Goal: Use online tool/utility: Utilize a website feature to perform a specific function

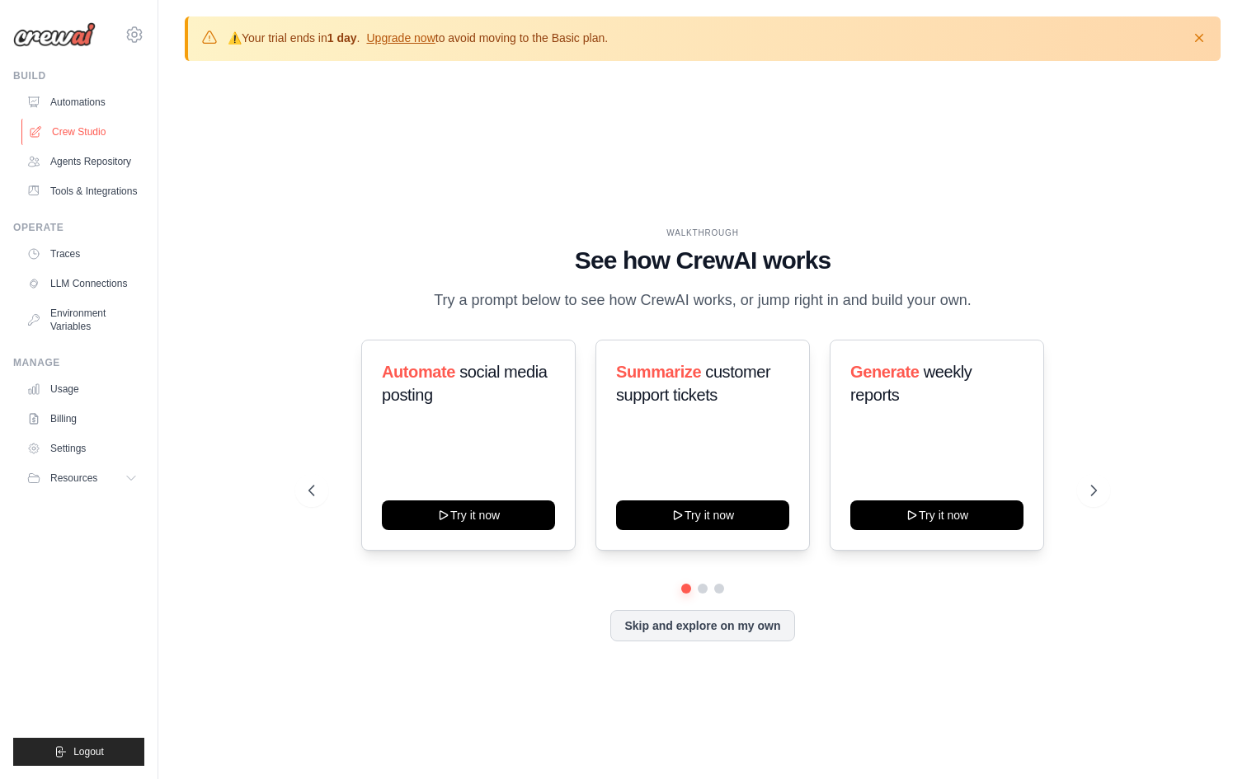
click at [82, 129] on link "Crew Studio" at bounding box center [83, 132] width 125 height 26
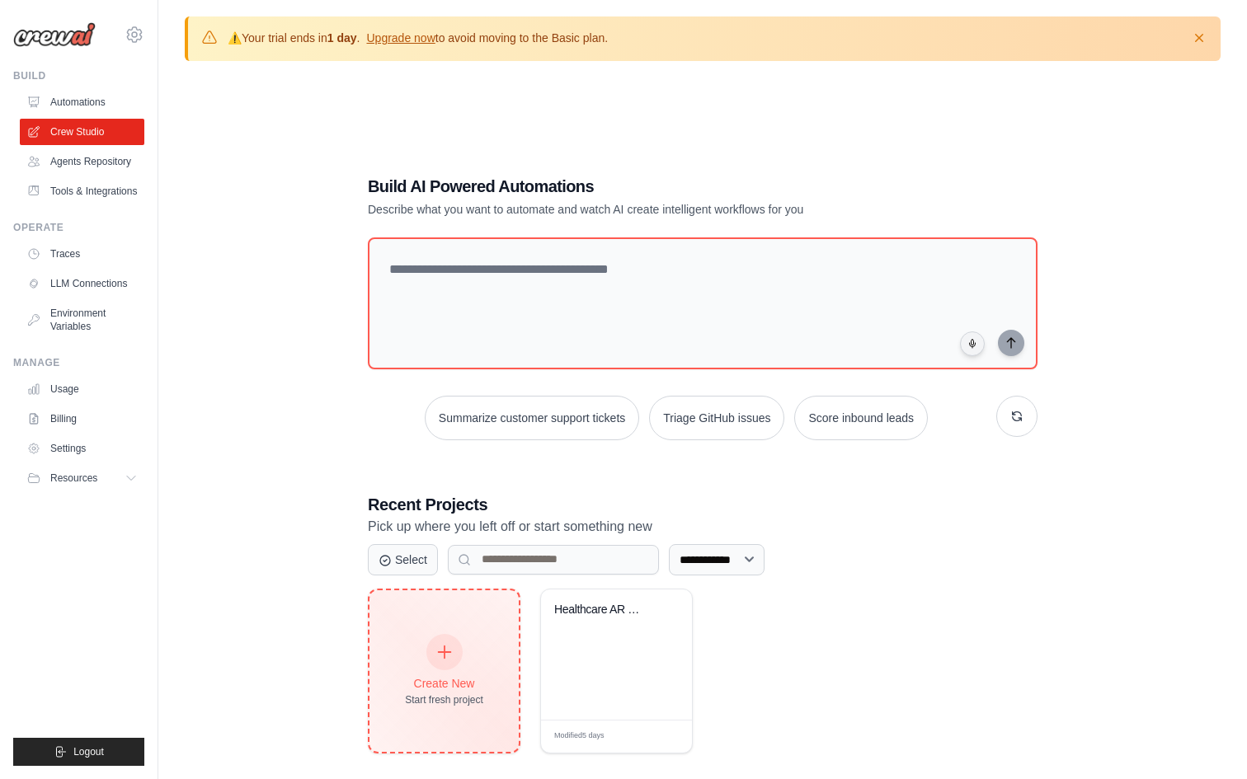
click at [450, 651] on icon at bounding box center [444, 652] width 18 height 18
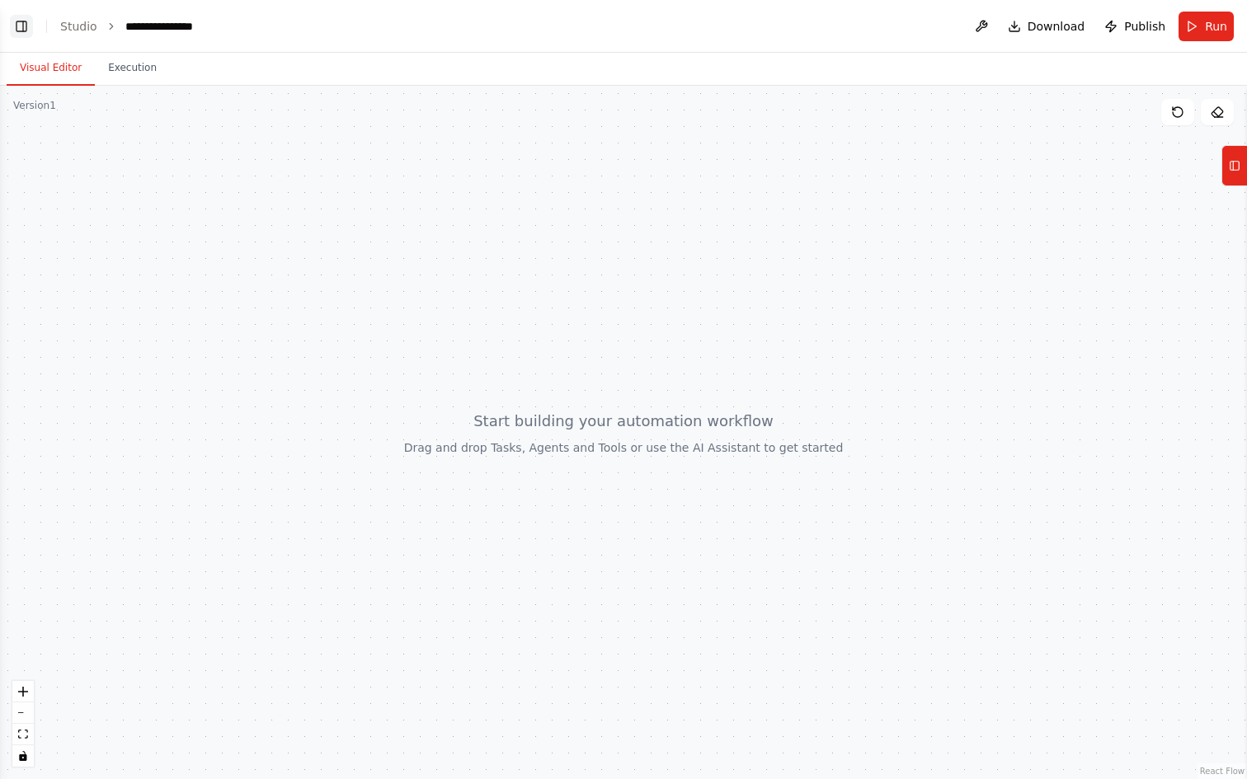
click at [20, 23] on button "Toggle Left Sidebar" at bounding box center [21, 26] width 23 height 23
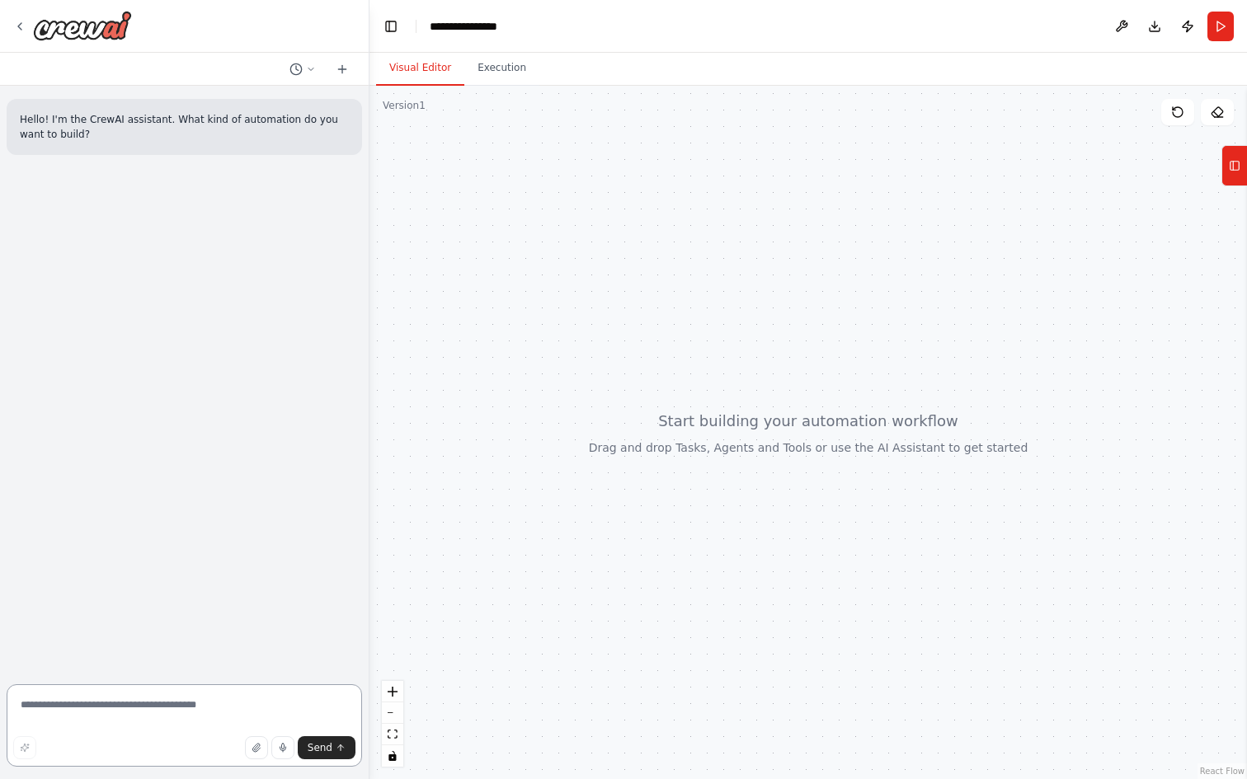
click at [78, 703] on textarea at bounding box center [184, 726] width 355 height 82
paste textarea "**********"
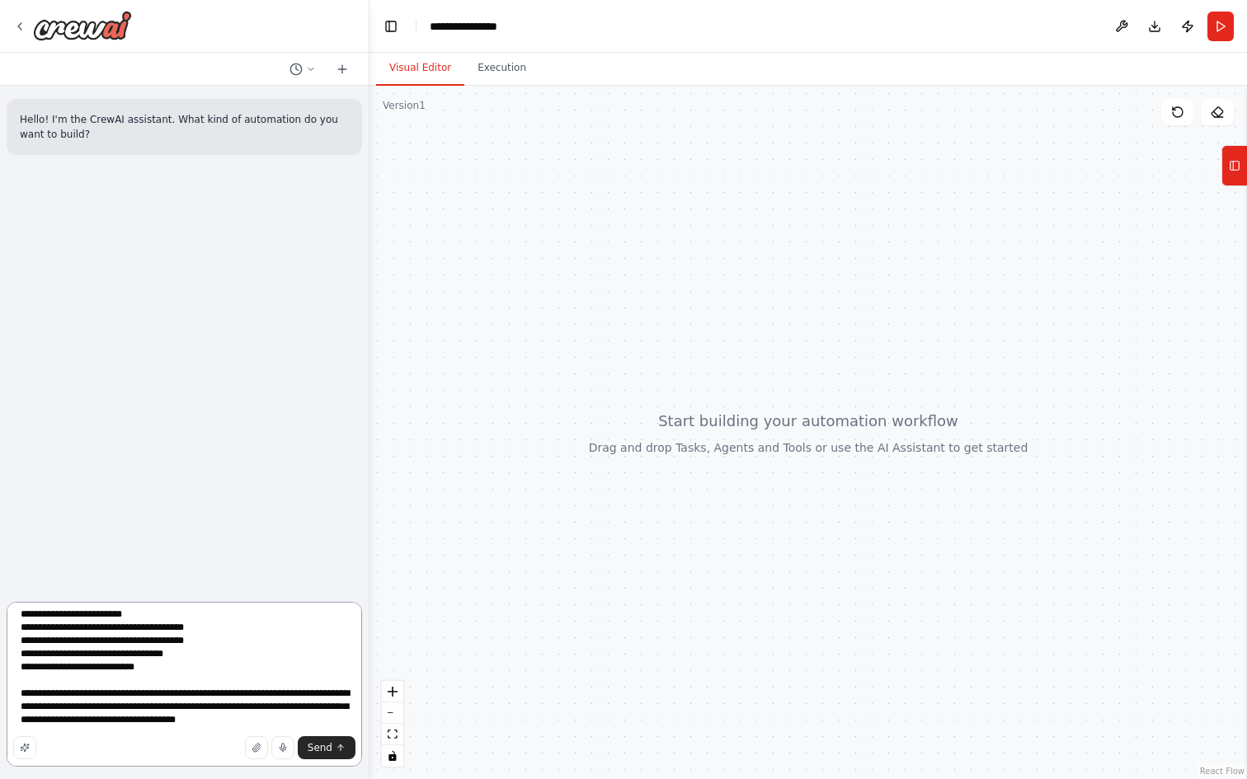
scroll to position [9114, 0]
type textarea "**********"
click at [317, 748] on span "Send" at bounding box center [320, 747] width 25 height 13
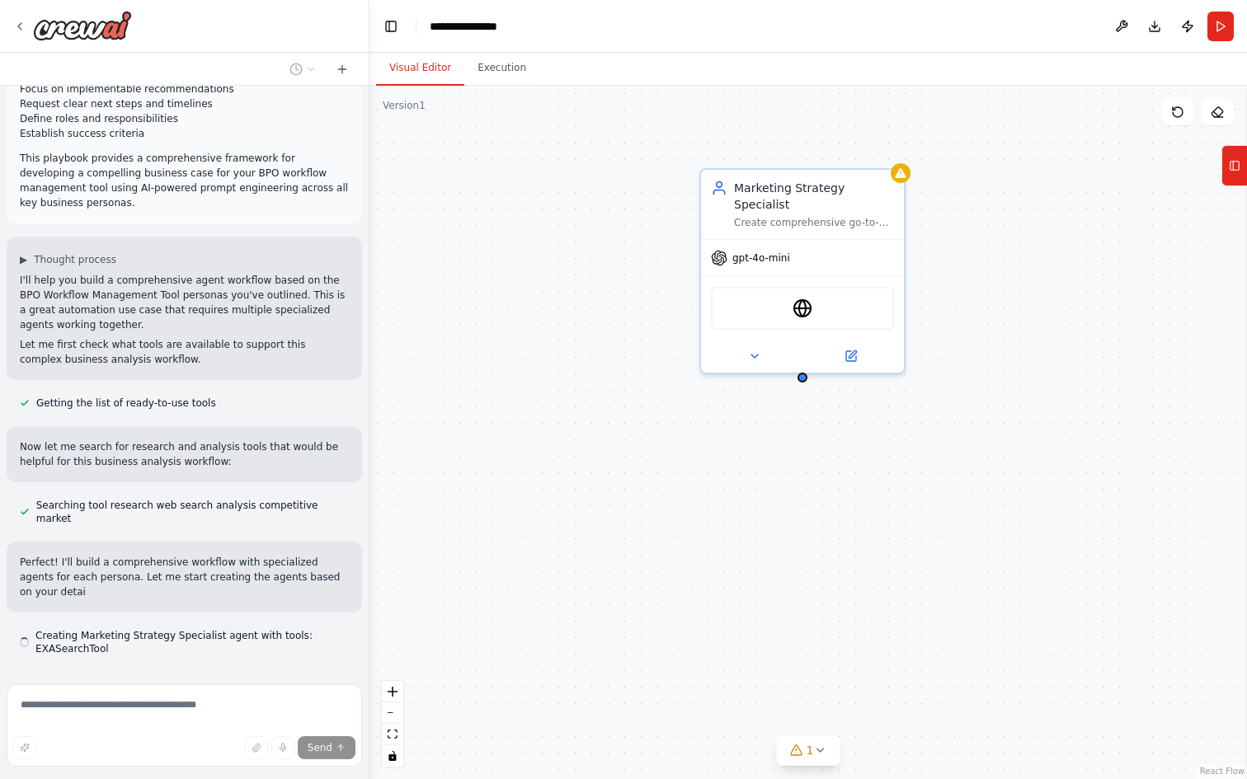
scroll to position [6802, 0]
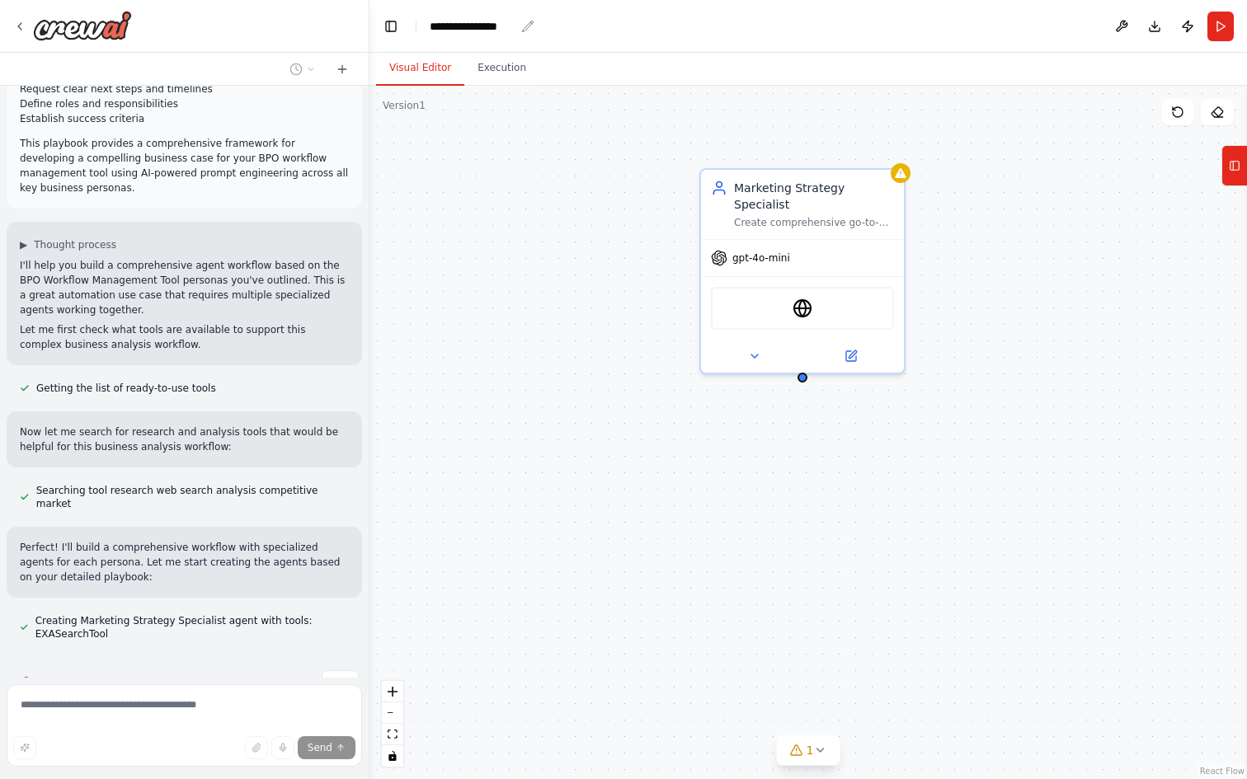
click at [482, 25] on div "**********" at bounding box center [472, 26] width 85 height 16
click at [482, 25] on div "**********" at bounding box center [512, 26] width 165 height 16
click at [489, 130] on div "Marketing Strategy Specialist Create comprehensive go-to-market strategies, con…" at bounding box center [808, 433] width 878 height 694
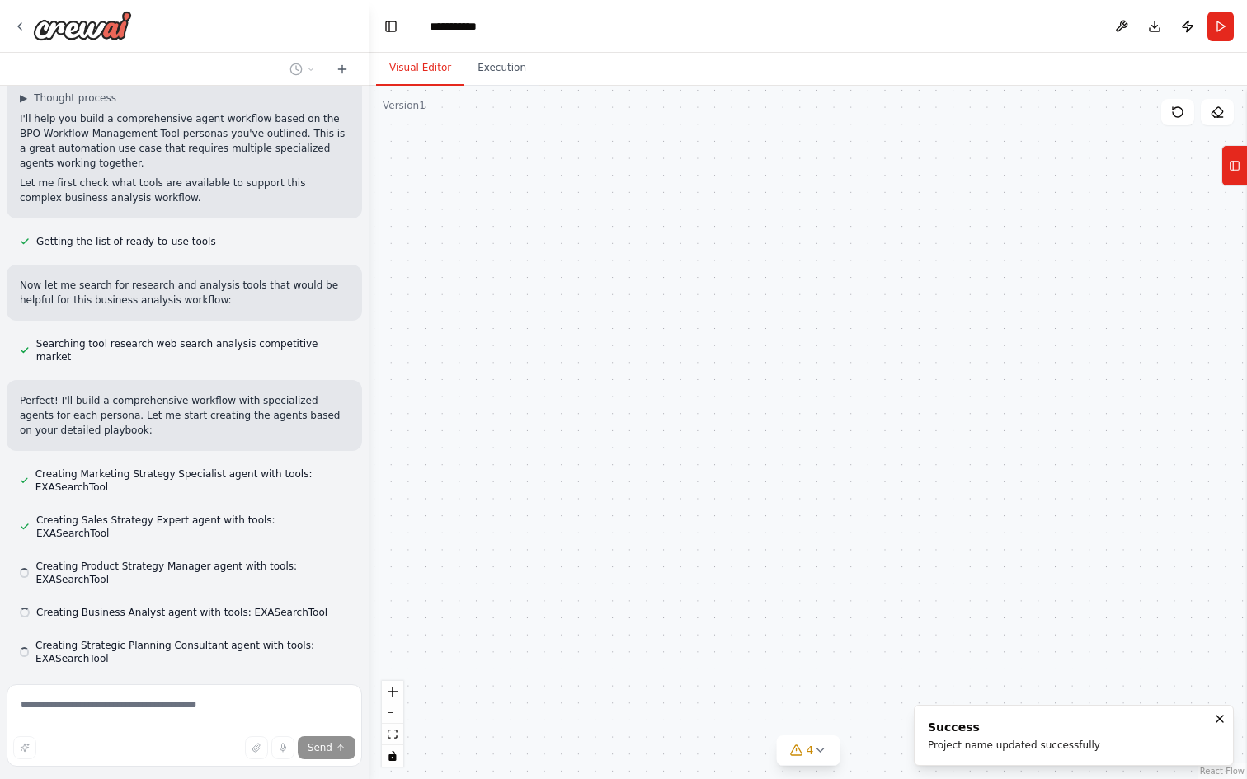
scroll to position [6960, 0]
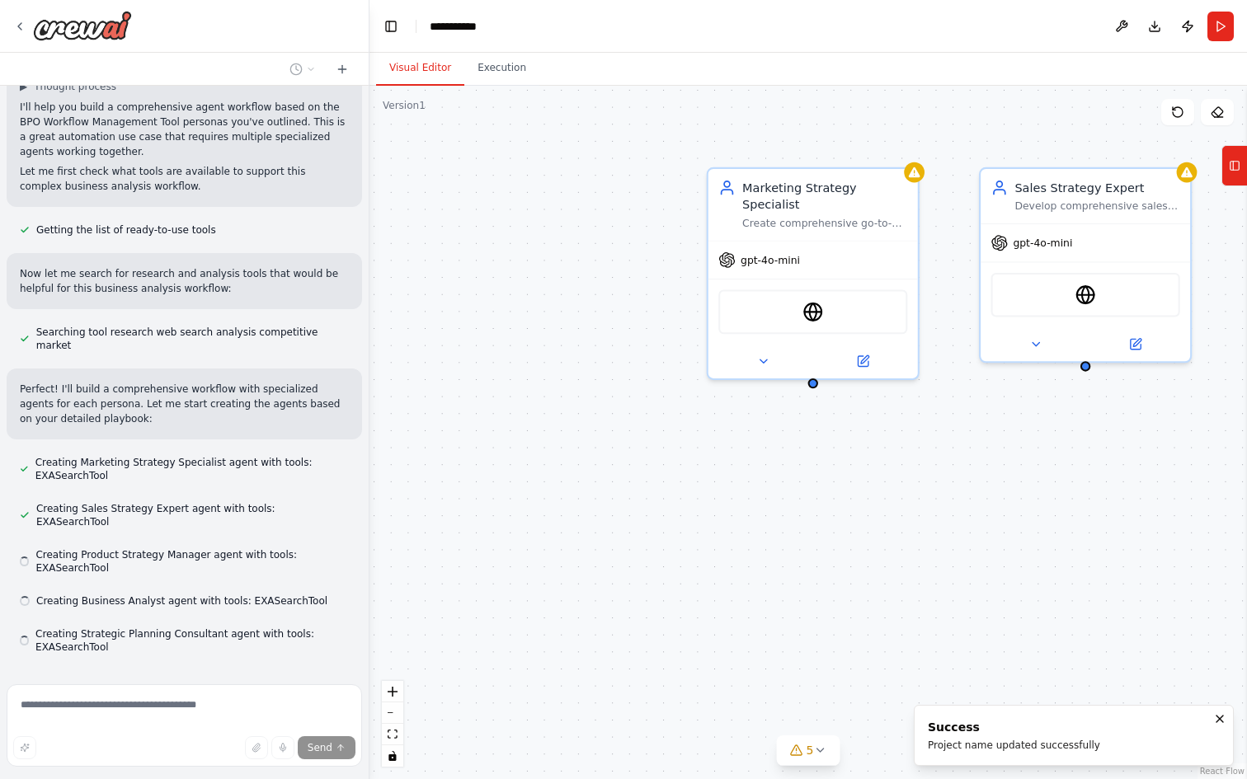
click at [385, 12] on header "**********" at bounding box center [808, 26] width 878 height 53
click at [388, 27] on button "Toggle Left Sidebar" at bounding box center [390, 26] width 23 height 23
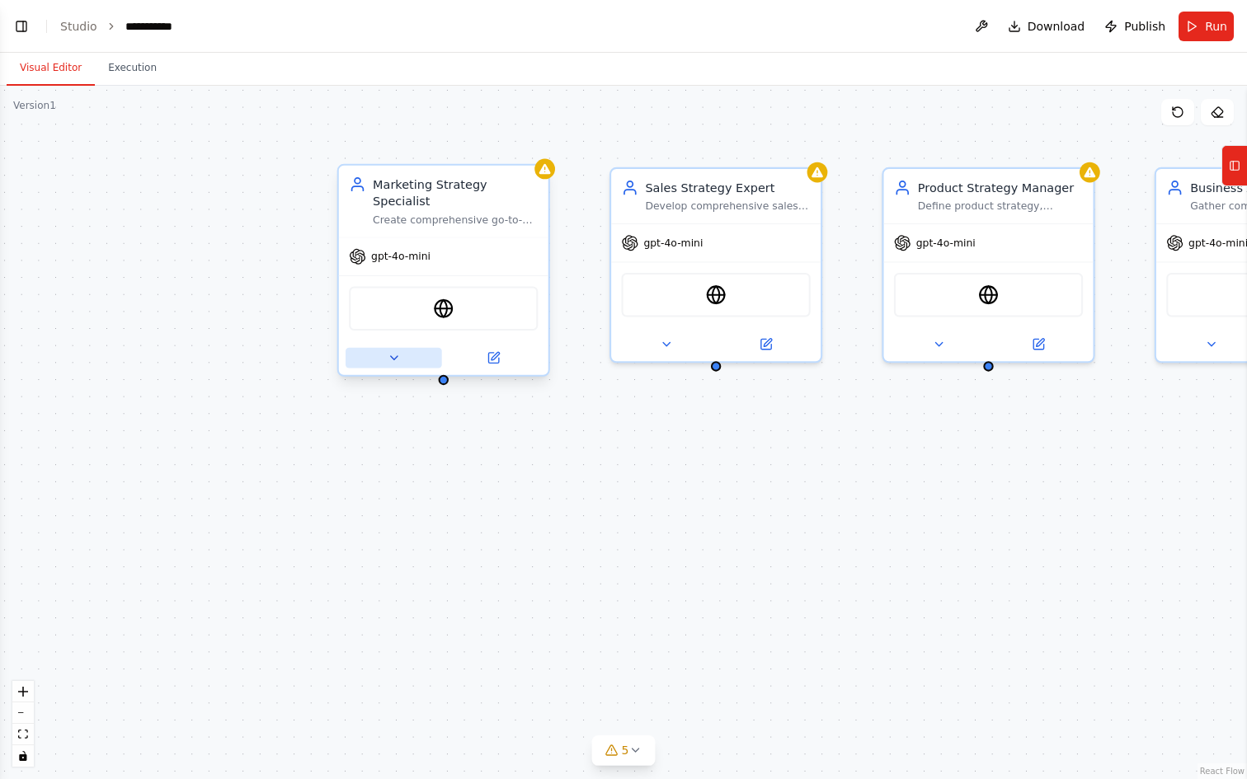
click at [396, 364] on icon at bounding box center [394, 358] width 14 height 14
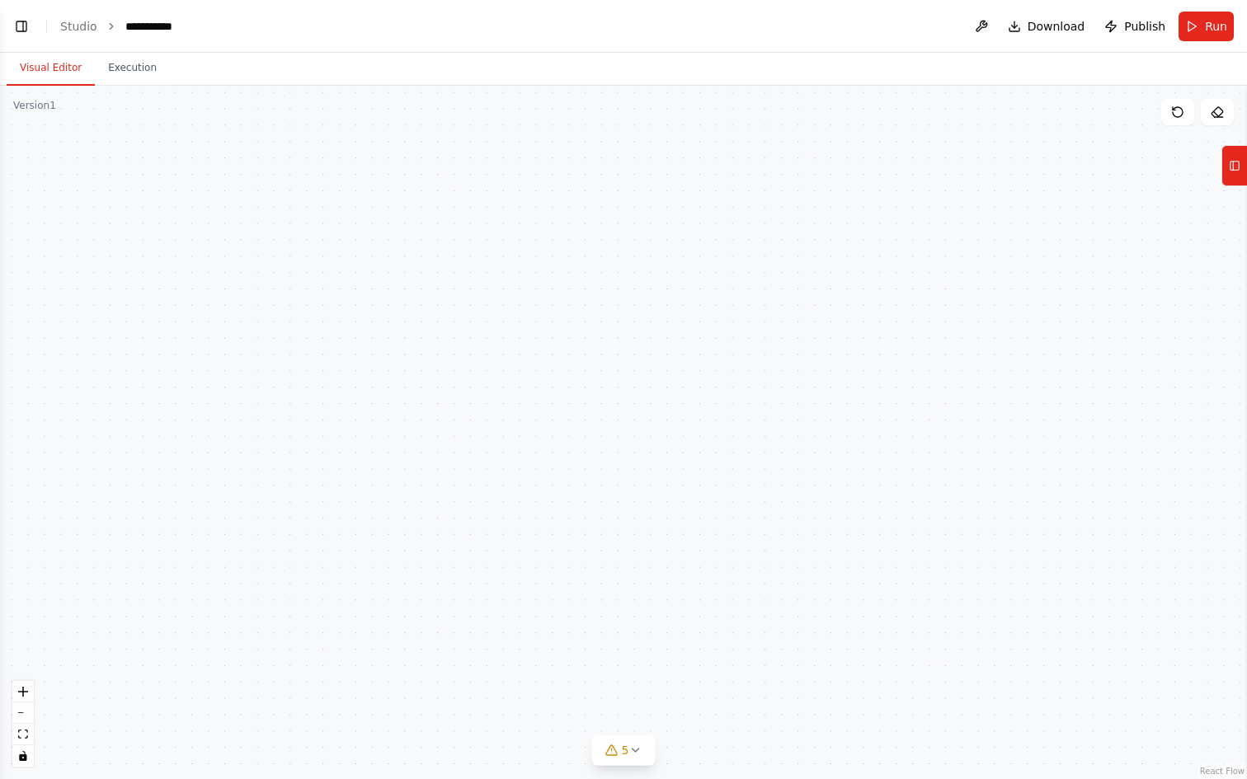
scroll to position [6993, 0]
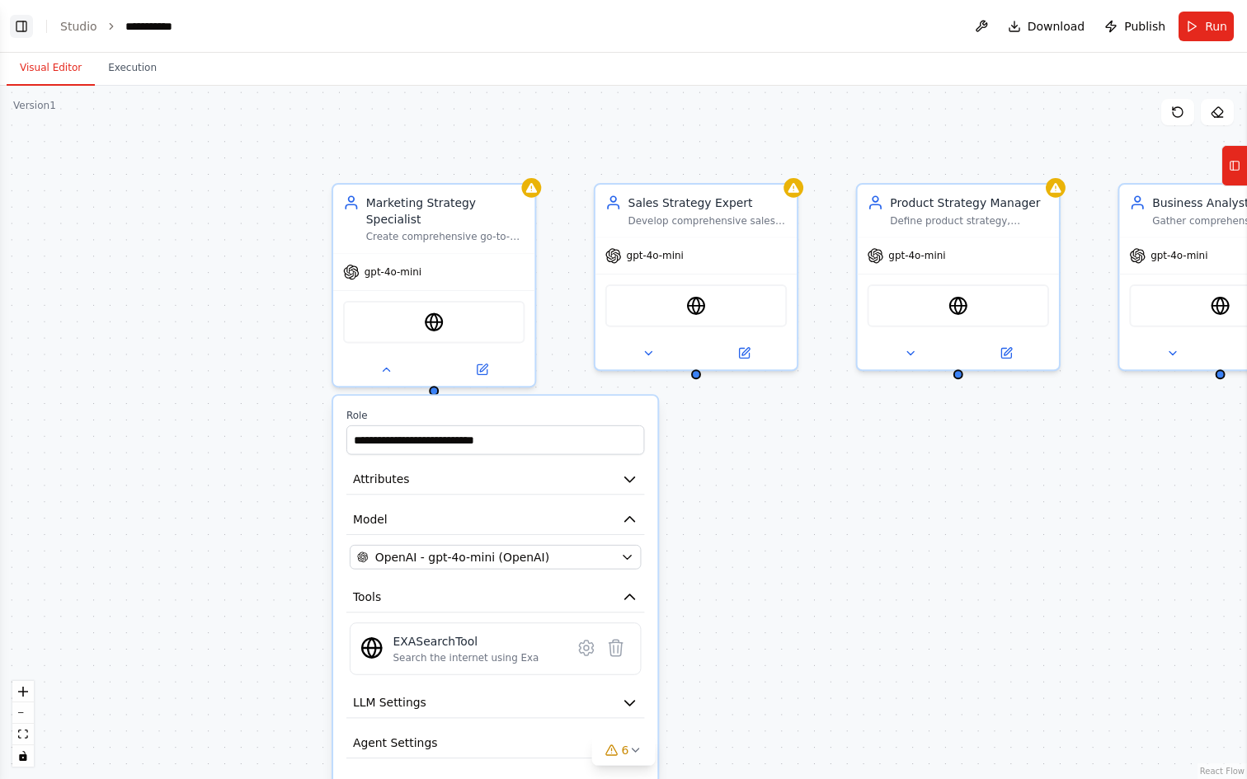
click at [24, 28] on button "Toggle Left Sidebar" at bounding box center [21, 26] width 23 height 23
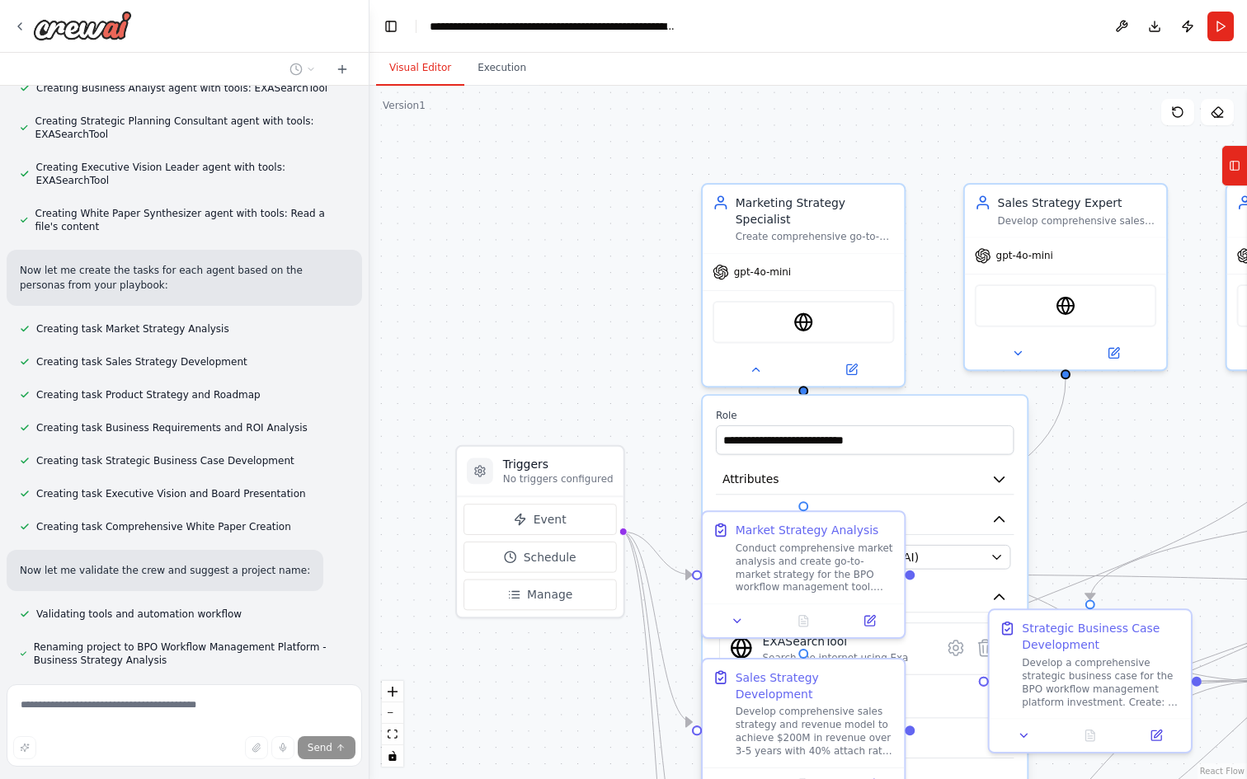
scroll to position [7513, 0]
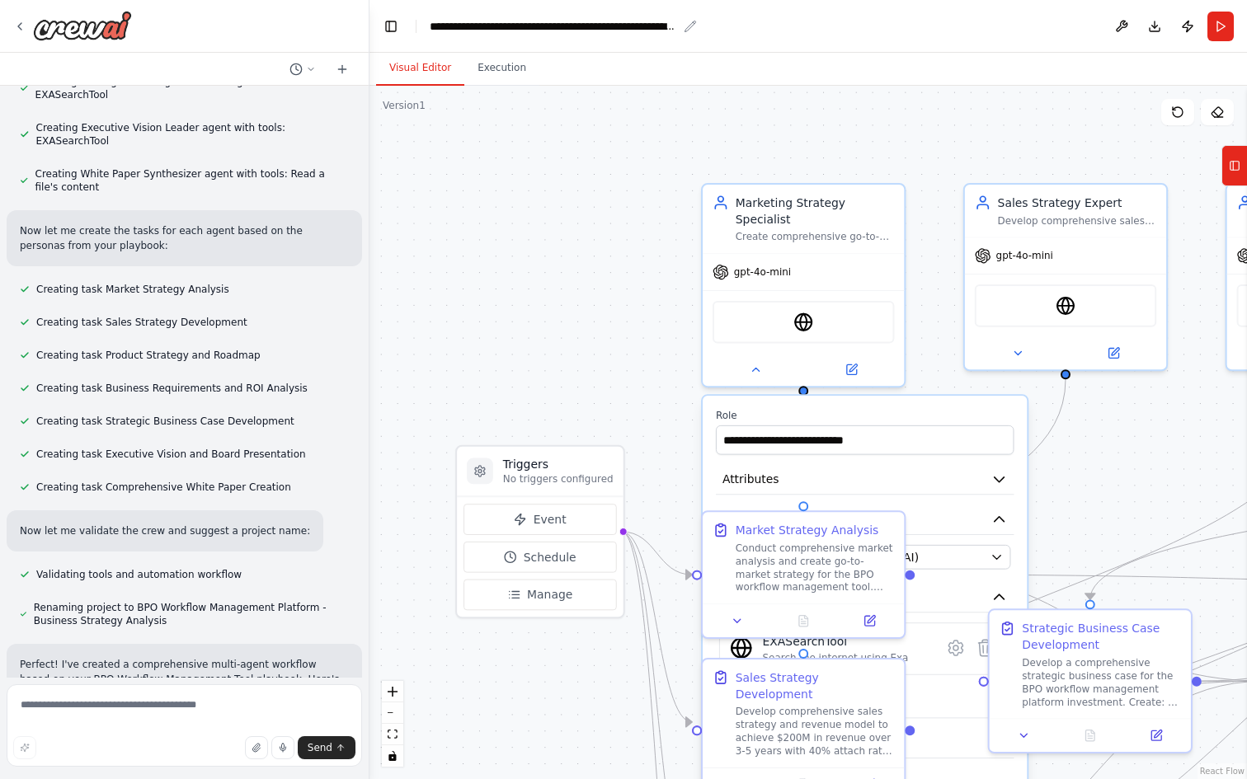
click at [548, 30] on div "**********" at bounding box center [553, 26] width 247 height 16
drag, startPoint x: 641, startPoint y: 30, endPoint x: 433, endPoint y: 29, distance: 207.8
click at [433, 28] on div "**********" at bounding box center [610, 26] width 360 height 16
click at [392, 27] on button "Toggle Left Sidebar" at bounding box center [390, 26] width 23 height 23
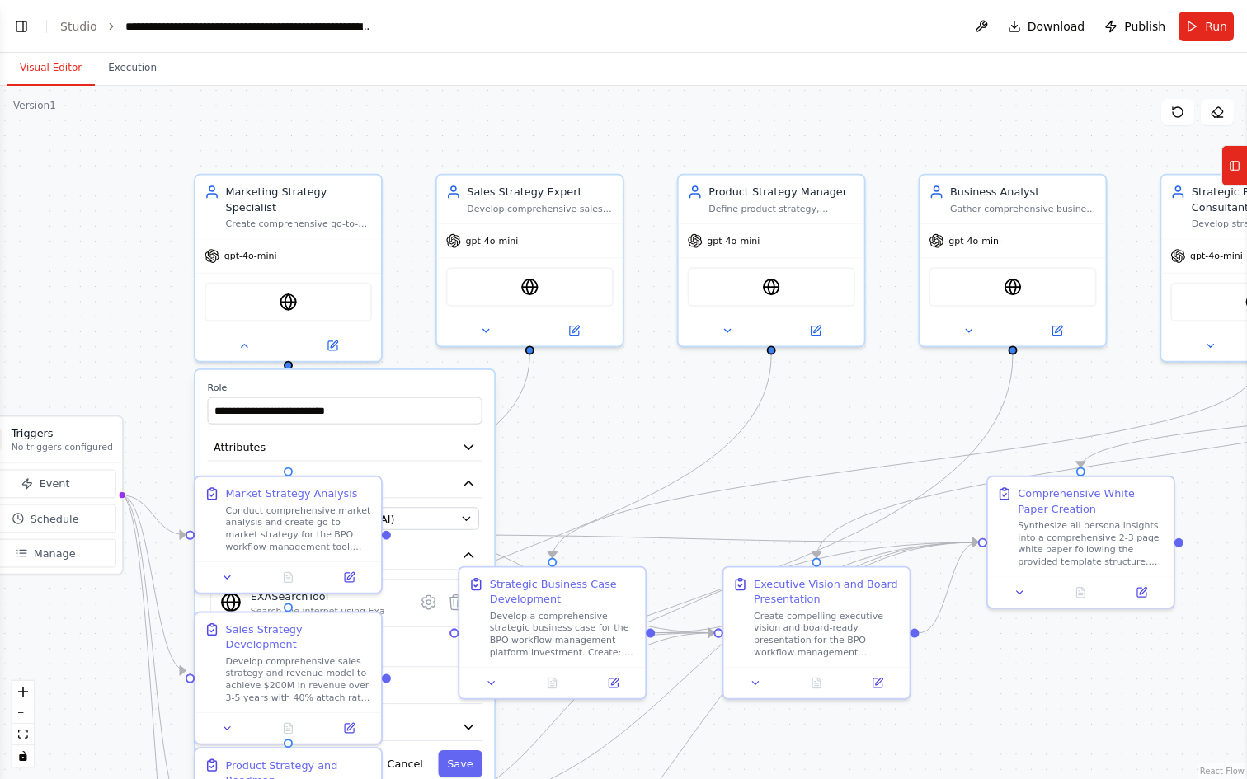
drag, startPoint x: 227, startPoint y: 276, endPoint x: 97, endPoint y: 259, distance: 130.6
click at [97, 259] on div ".deletable-edge-delete-btn { width: 20px; height: 20px; border: 0px solid #ffff…" at bounding box center [623, 433] width 1247 height 694
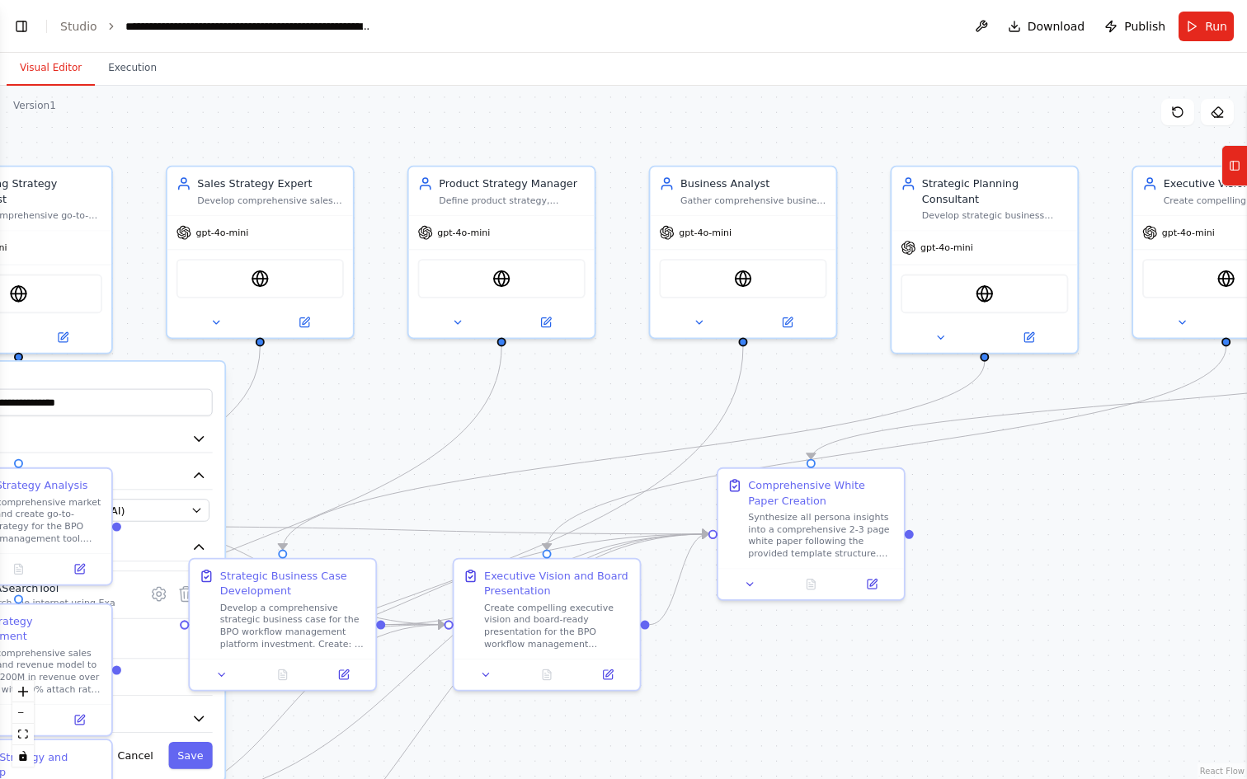
drag, startPoint x: 1084, startPoint y: 400, endPoint x: 814, endPoint y: 393, distance: 269.8
click at [814, 393] on div ".deletable-edge-delete-btn { width: 20px; height: 20px; border: 0px solid #ffff…" at bounding box center [623, 433] width 1247 height 694
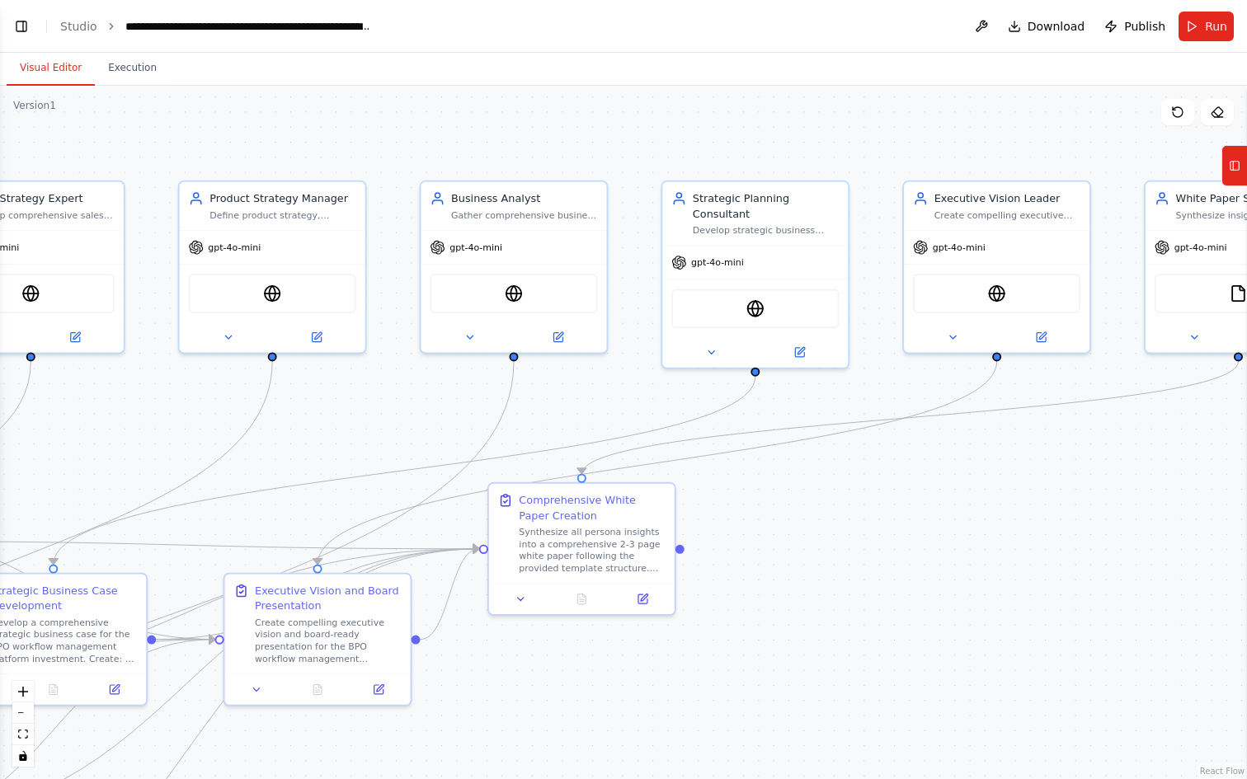
drag, startPoint x: 1165, startPoint y: 510, endPoint x: 931, endPoint y: 519, distance: 233.6
click at [931, 520] on div ".deletable-edge-delete-btn { width: 20px; height: 20px; border: 0px solid #ffff…" at bounding box center [623, 433] width 1247 height 694
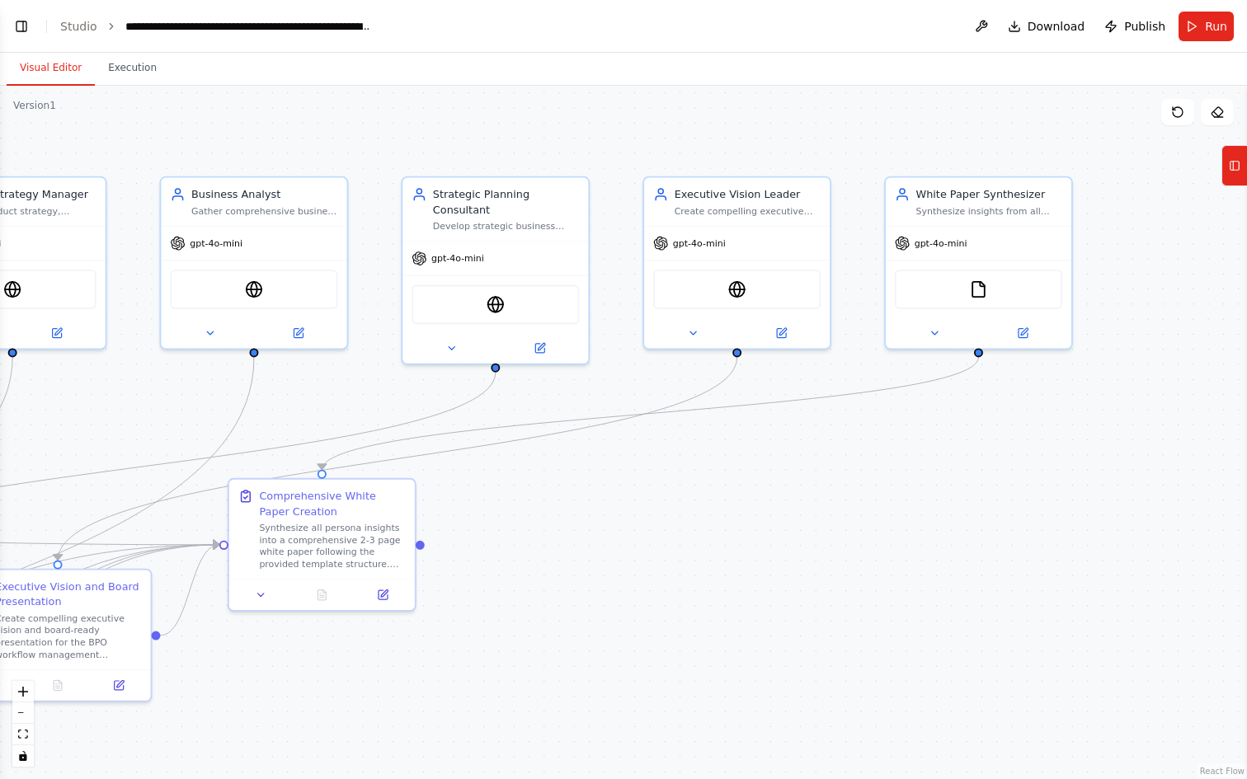
drag, startPoint x: 1058, startPoint y: 539, endPoint x: 803, endPoint y: 539, distance: 255.7
click at [803, 539] on div ".deletable-edge-delete-btn { width: 20px; height: 20px; border: 0px solid #ffff…" at bounding box center [623, 433] width 1247 height 694
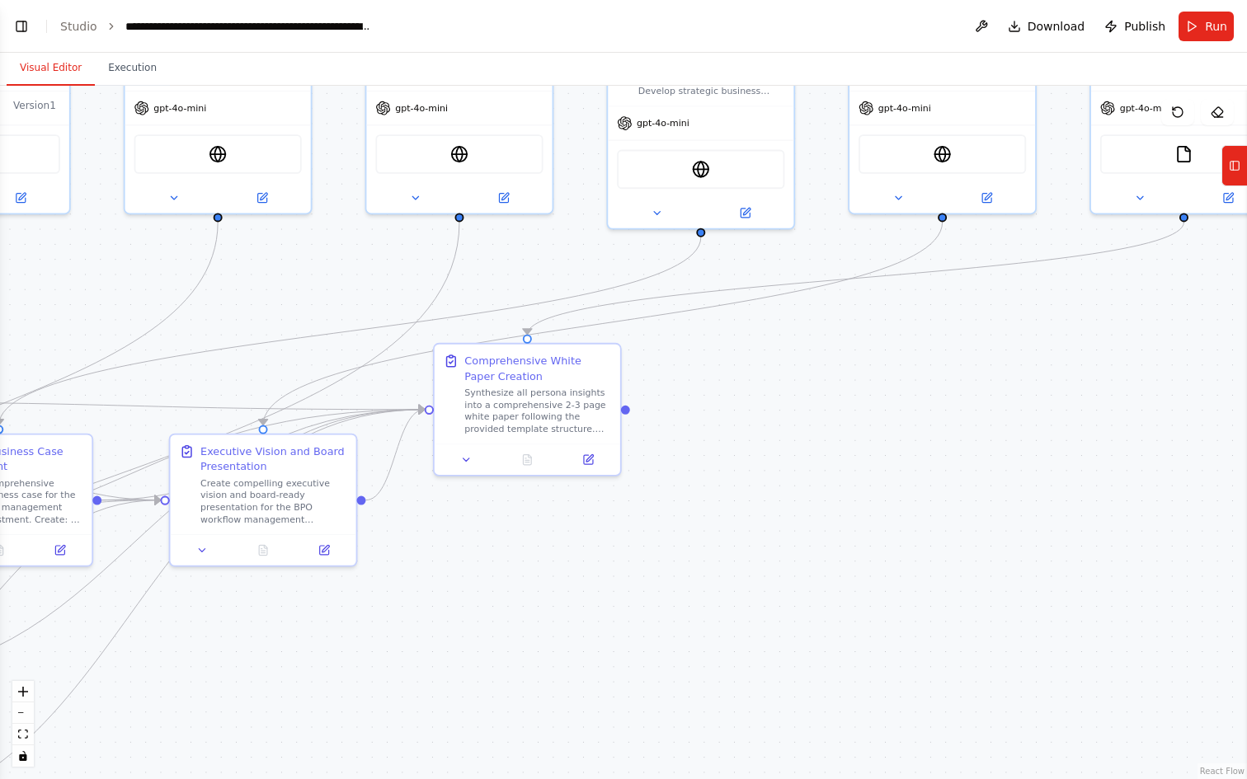
drag, startPoint x: 523, startPoint y: 645, endPoint x: 728, endPoint y: 510, distance: 245.9
click at [728, 510] on div ".deletable-edge-delete-btn { width: 20px; height: 20px; border: 0px solid #ffff…" at bounding box center [623, 433] width 1247 height 694
click at [26, 708] on button "zoom out" at bounding box center [22, 713] width 21 height 21
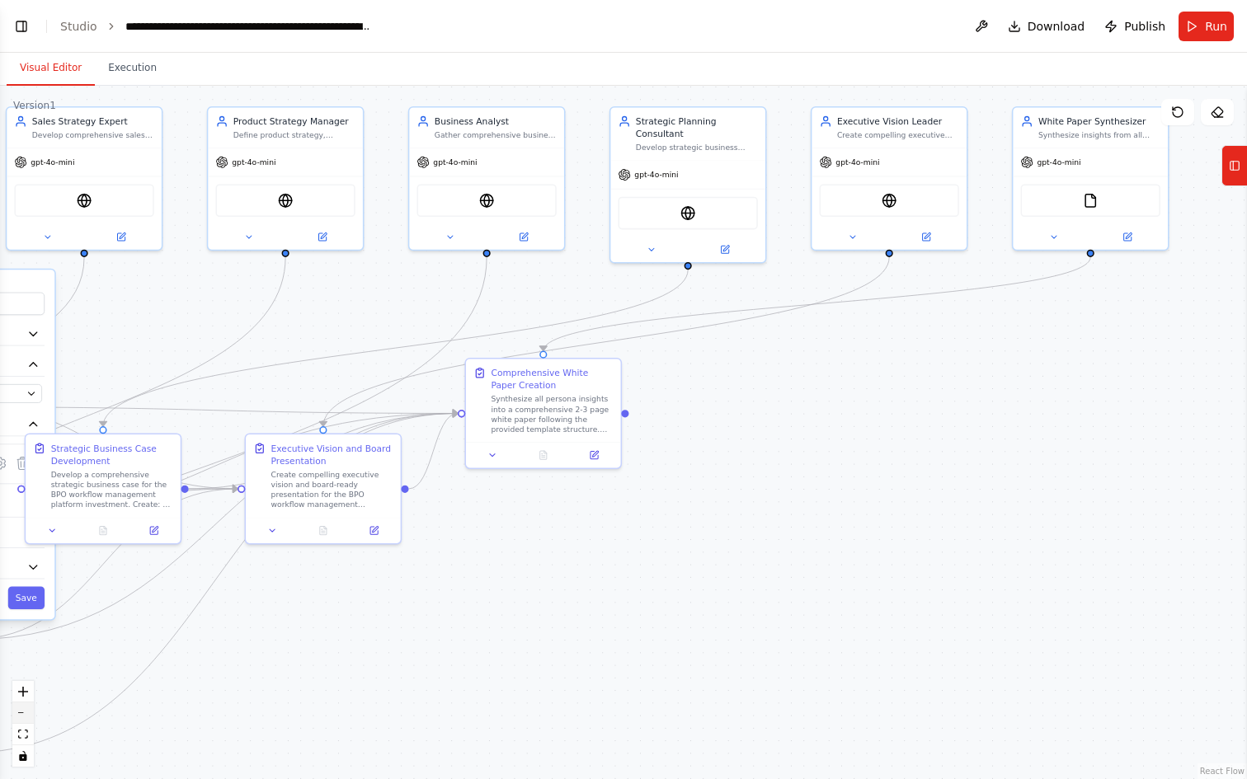
click at [26, 708] on button "zoom out" at bounding box center [22, 713] width 21 height 21
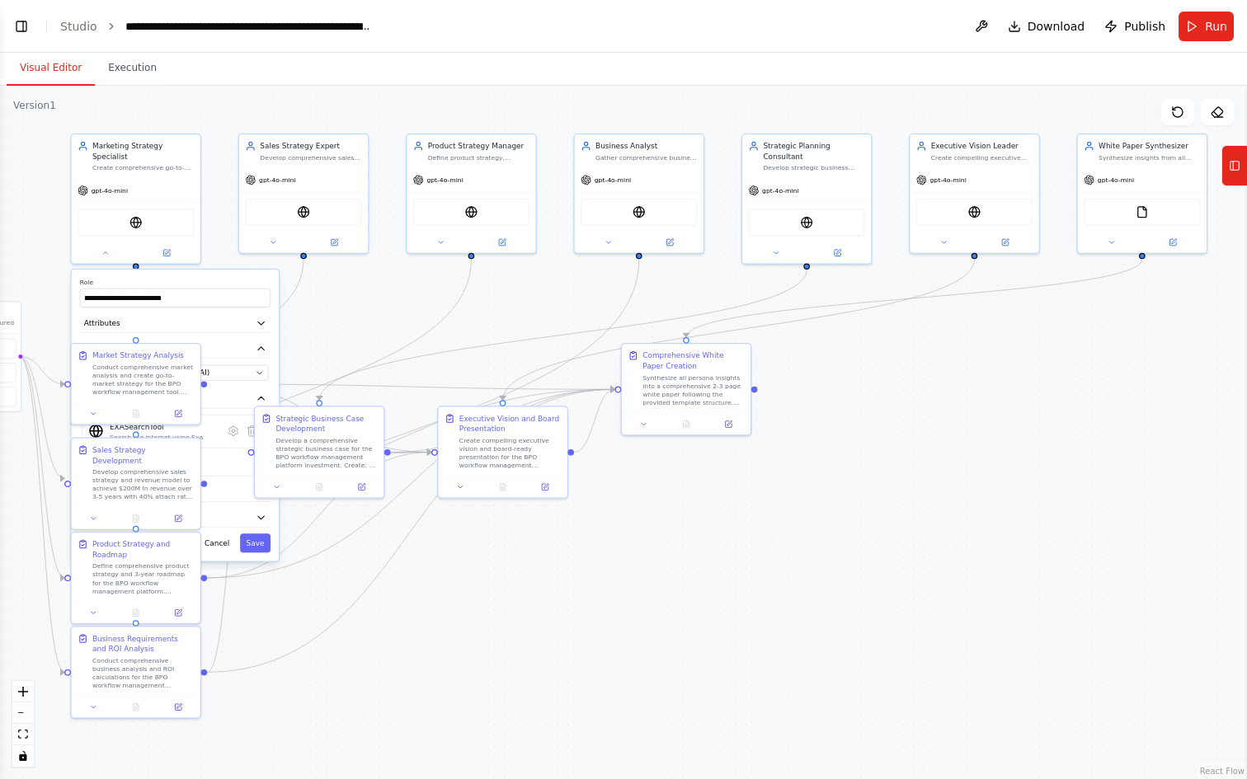
drag, startPoint x: 467, startPoint y: 653, endPoint x: 596, endPoint y: 626, distance: 132.3
click at [596, 626] on div ".deletable-edge-delete-btn { width: 20px; height: 20px; border: 0px solid #ffff…" at bounding box center [623, 433] width 1247 height 694
click at [104, 254] on icon at bounding box center [105, 251] width 8 height 8
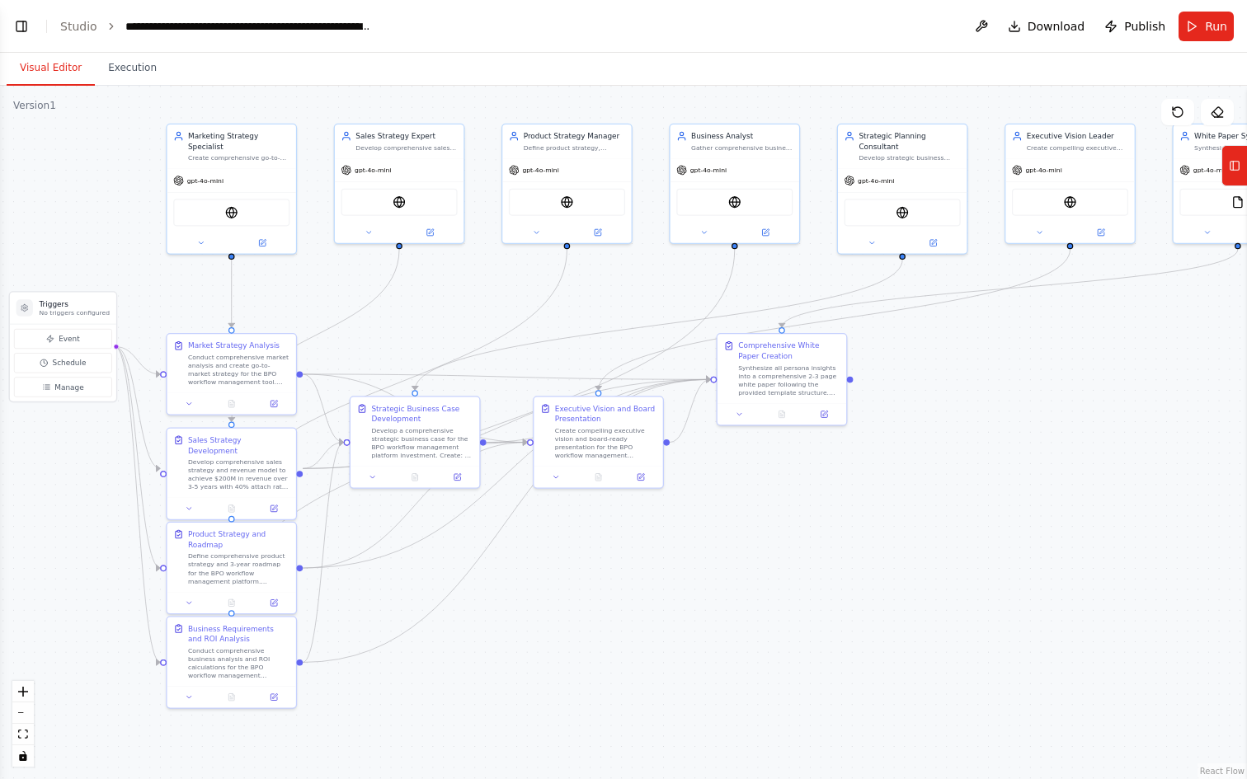
drag, startPoint x: 483, startPoint y: 644, endPoint x: 579, endPoint y: 634, distance: 96.2
click at [579, 634] on div ".deletable-edge-delete-btn { width: 20px; height: 20px; border: 0px solid #ffff…" at bounding box center [623, 433] width 1247 height 694
click at [86, 346] on button "Event" at bounding box center [63, 339] width 98 height 20
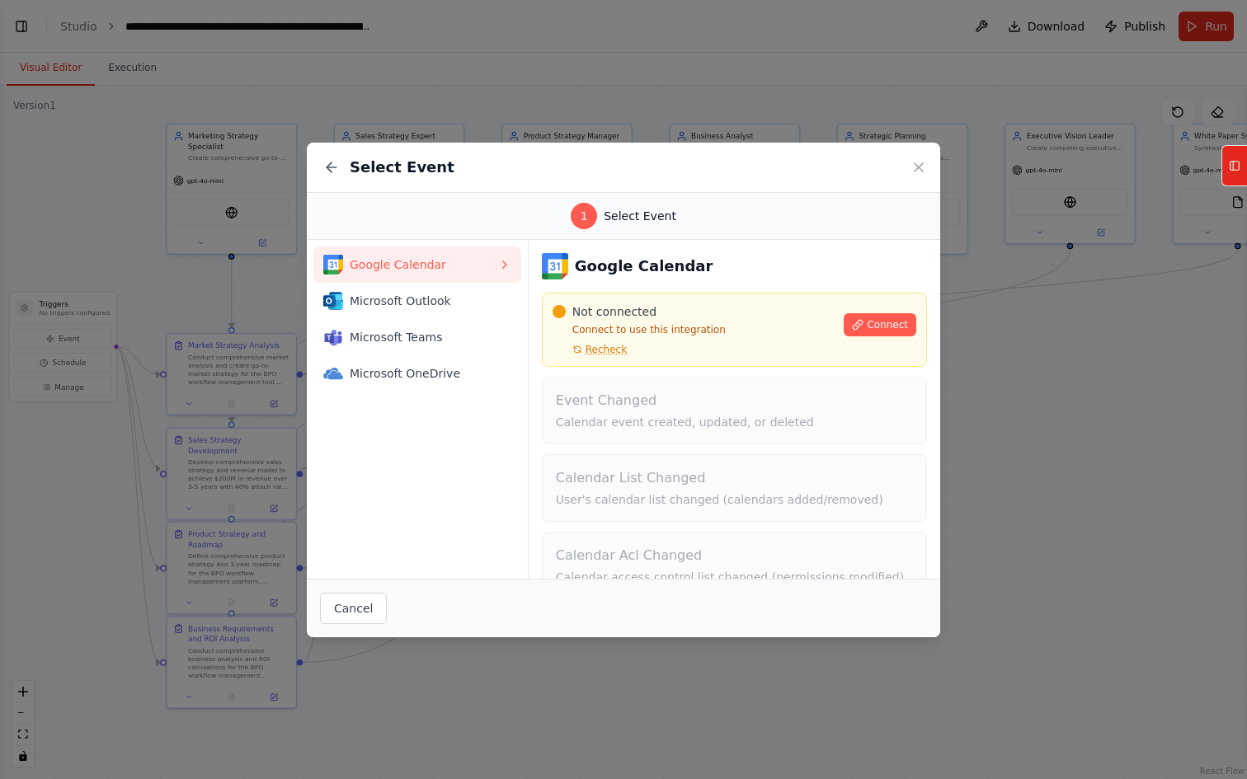
click at [919, 176] on div "Select Event" at bounding box center [623, 168] width 633 height 50
click at [919, 164] on icon at bounding box center [919, 167] width 16 height 16
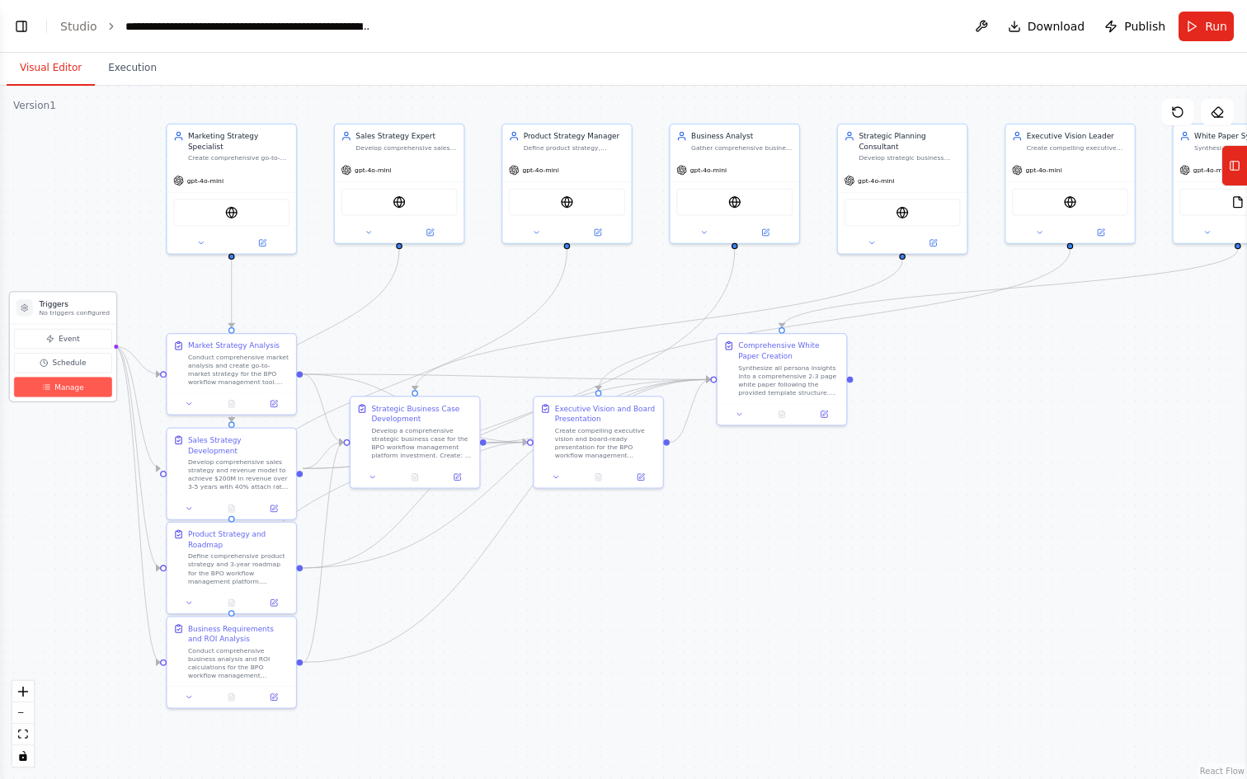
click at [56, 385] on span "Manage" at bounding box center [68, 387] width 29 height 11
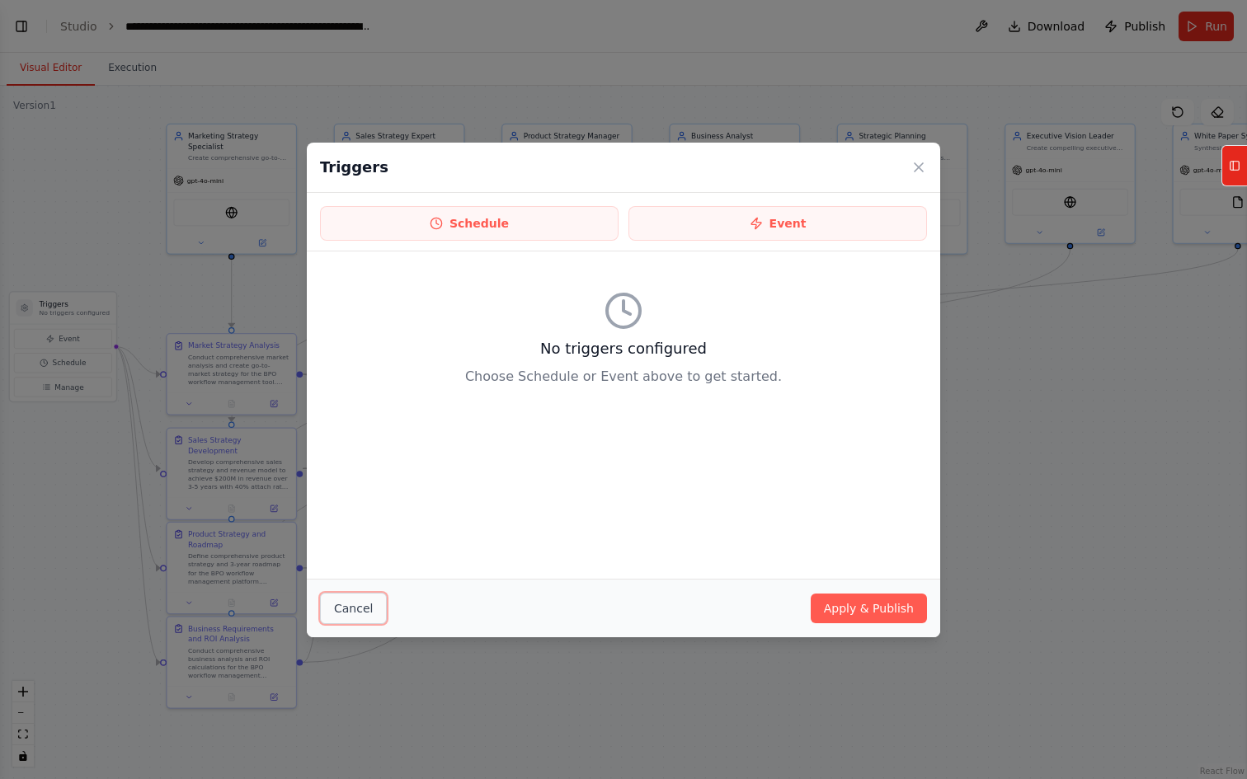
click at [355, 609] on button "Cancel" at bounding box center [353, 608] width 67 height 31
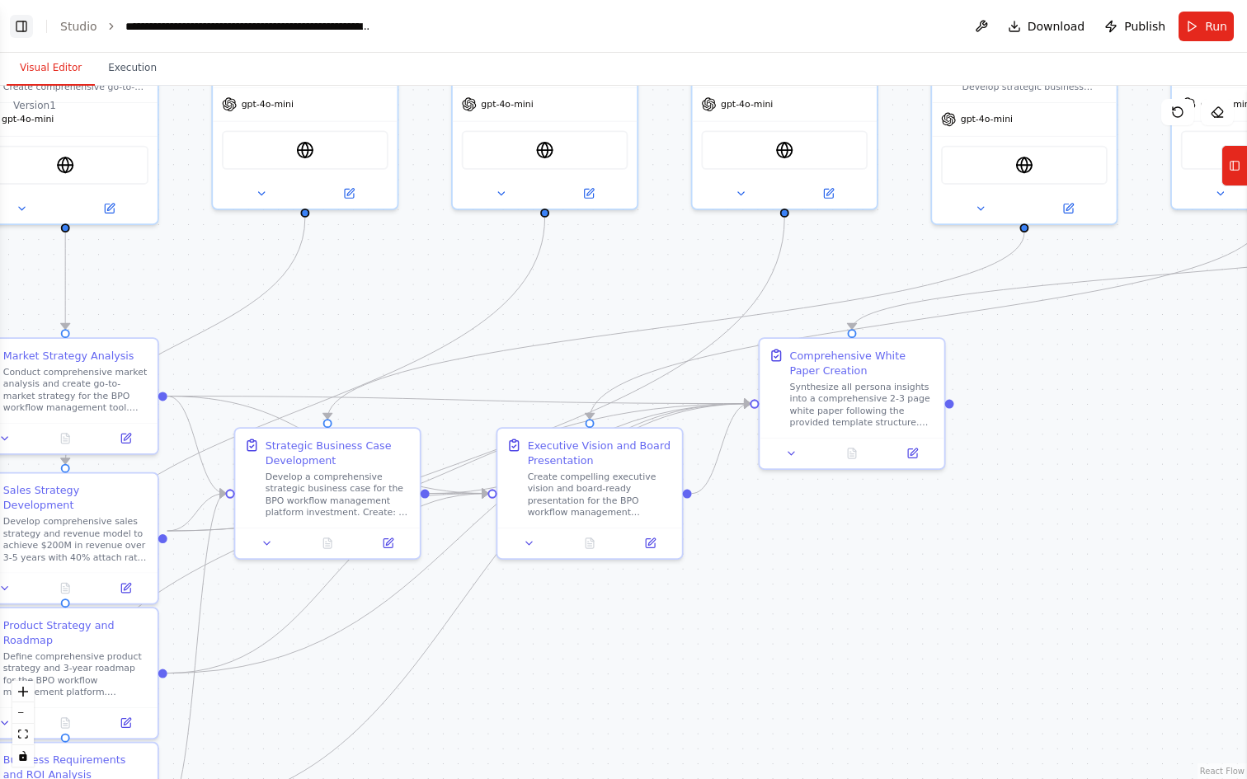
click at [25, 31] on button "Toggle Left Sidebar" at bounding box center [21, 26] width 23 height 23
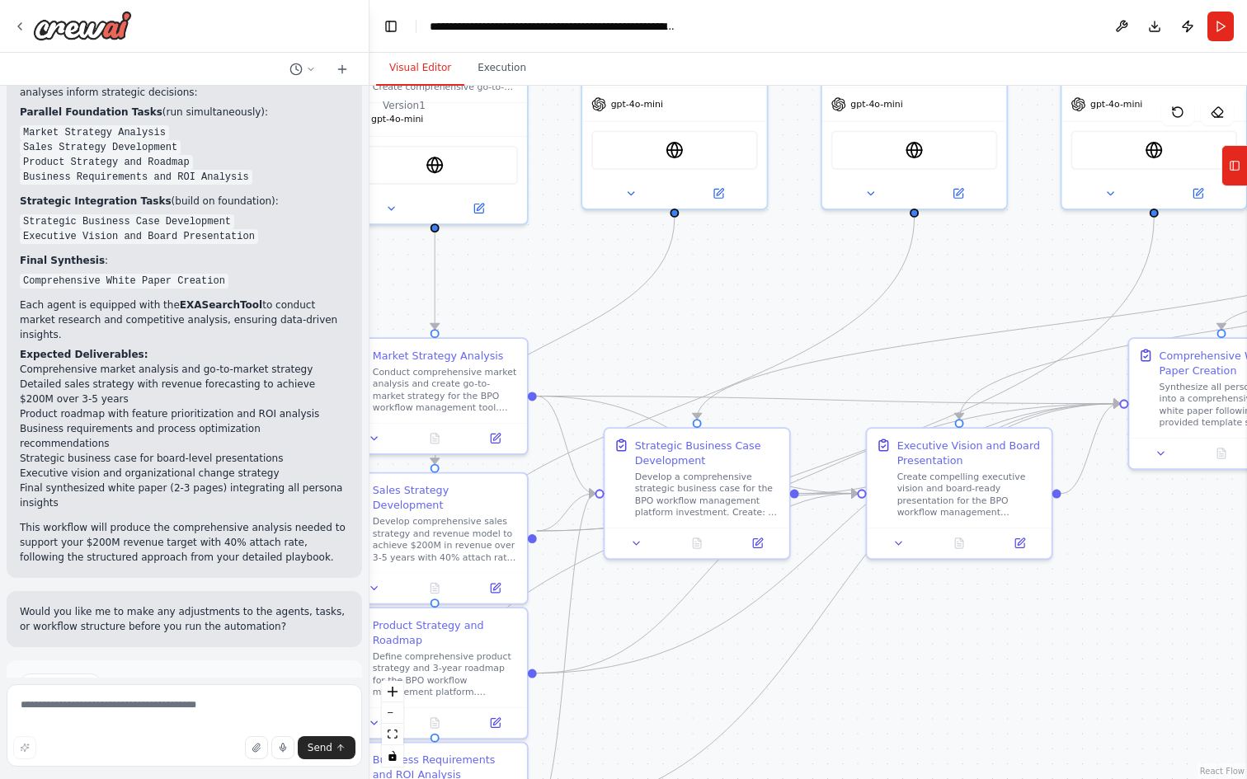
scroll to position [8389, 0]
click at [98, 708] on textarea at bounding box center [184, 726] width 355 height 82
type textarea "**********"
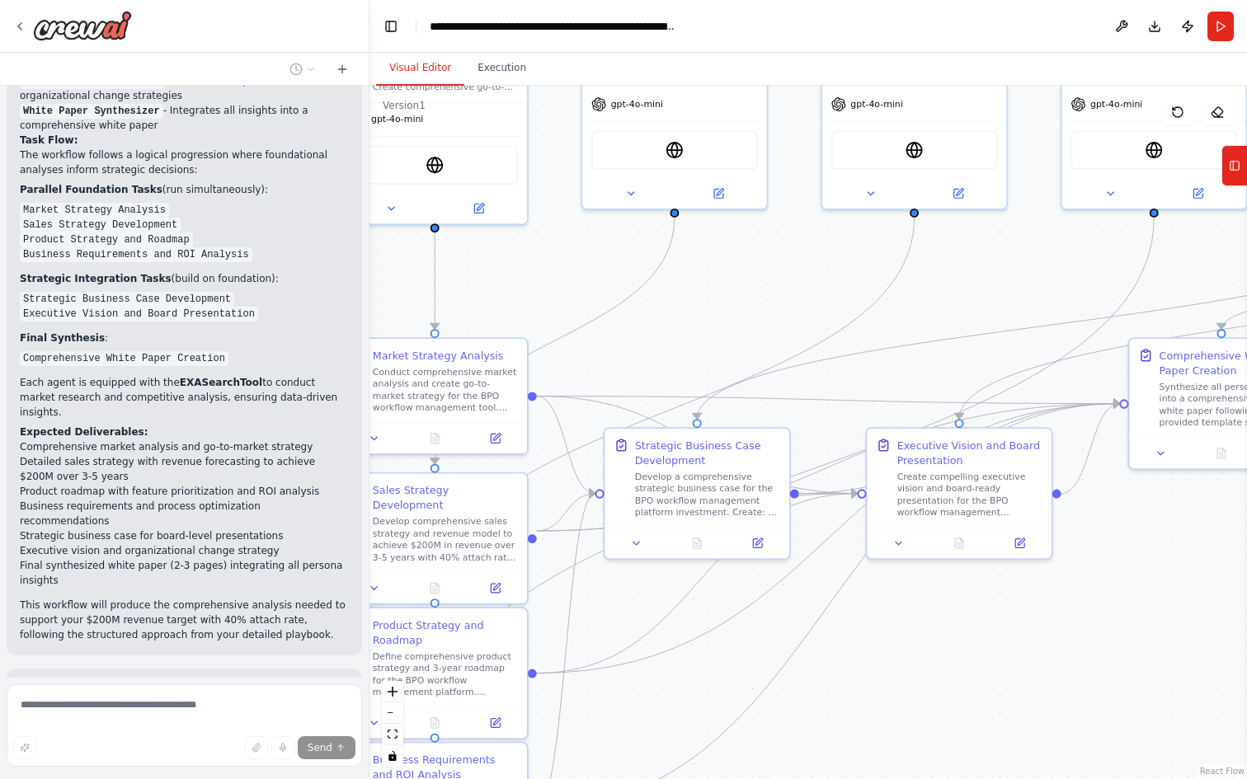
scroll to position [8400, 0]
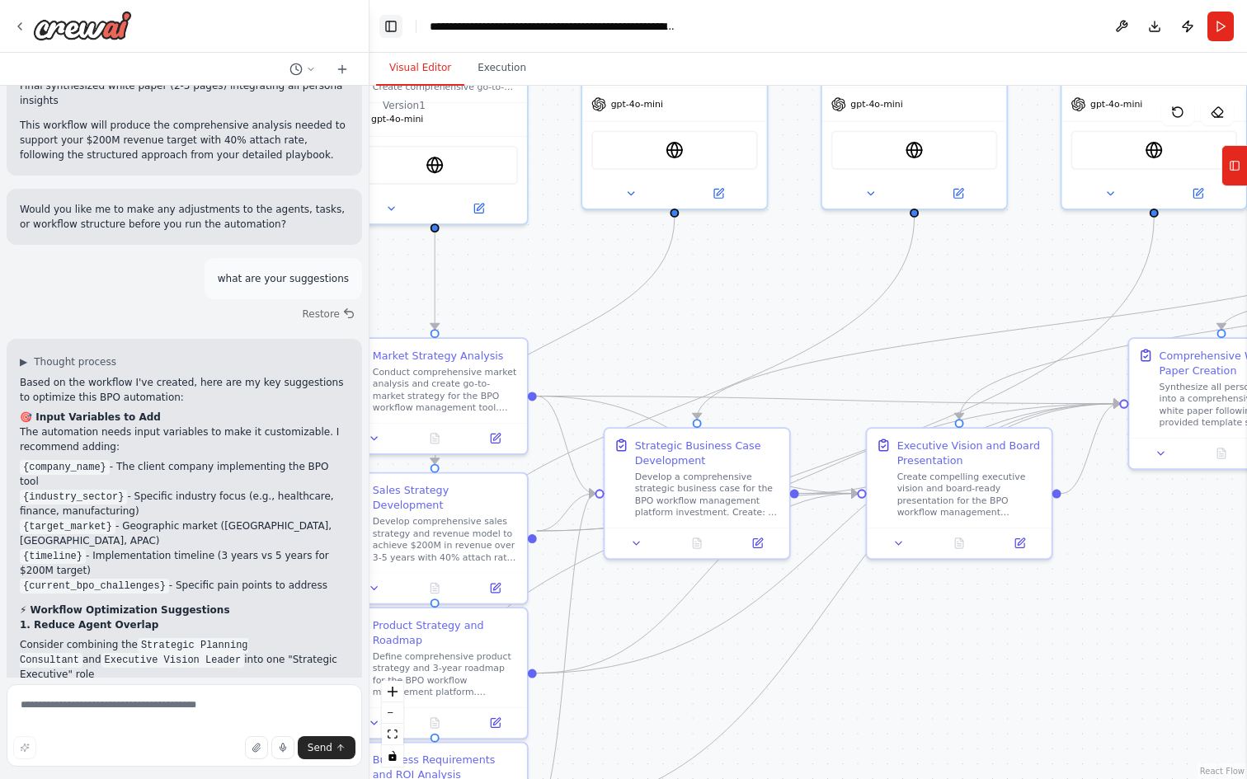
click at [391, 21] on button "Toggle Left Sidebar" at bounding box center [390, 26] width 23 height 23
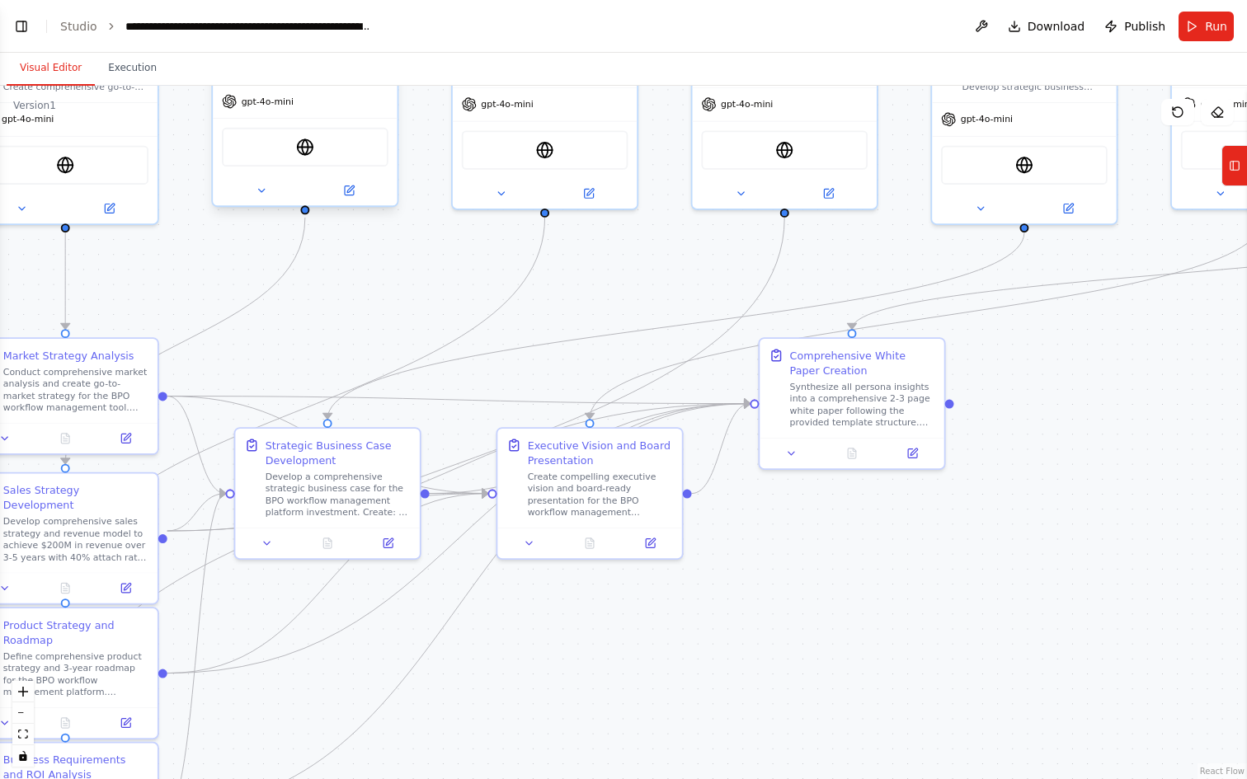
scroll to position [8879, 0]
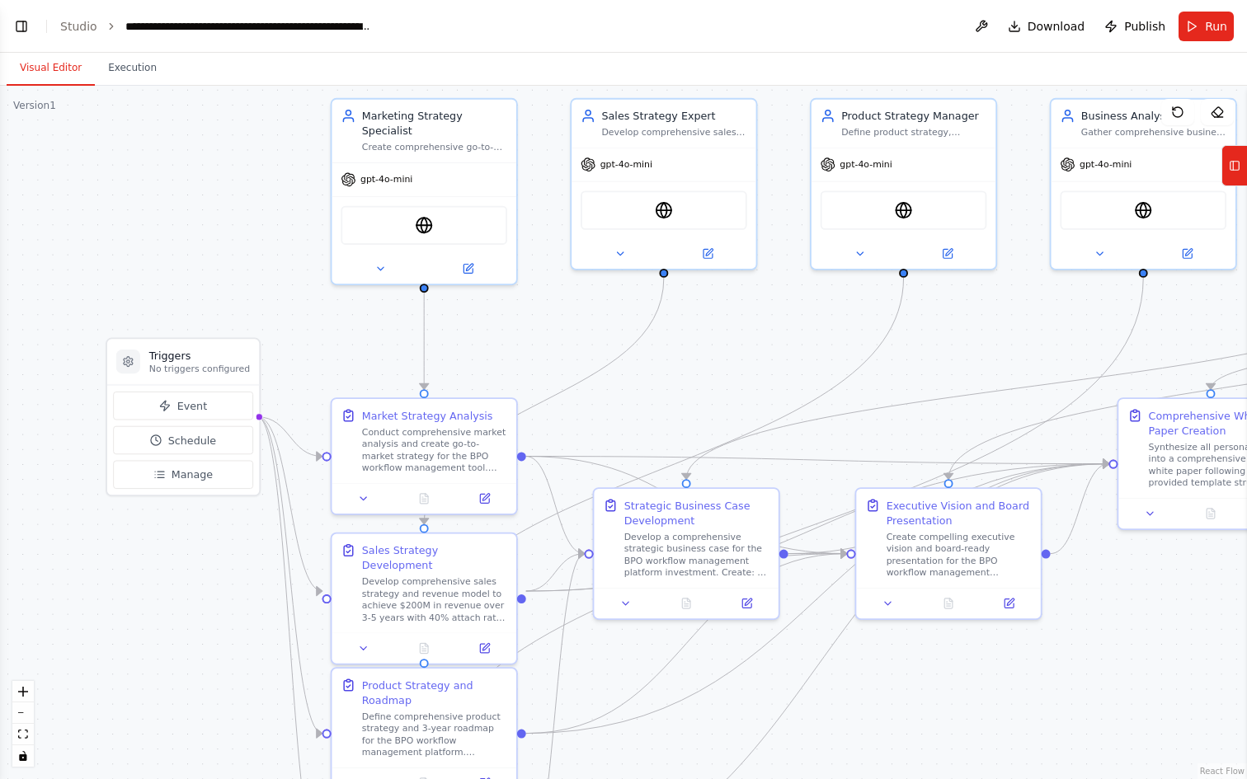
drag, startPoint x: 285, startPoint y: 337, endPoint x: 645, endPoint y: 396, distance: 364.5
click at [645, 396] on div ".deletable-edge-delete-btn { width: 20px; height: 20px; border: 0px solid #ffff…" at bounding box center [623, 433] width 1247 height 694
click at [26, 33] on button "Toggle Left Sidebar" at bounding box center [21, 26] width 23 height 23
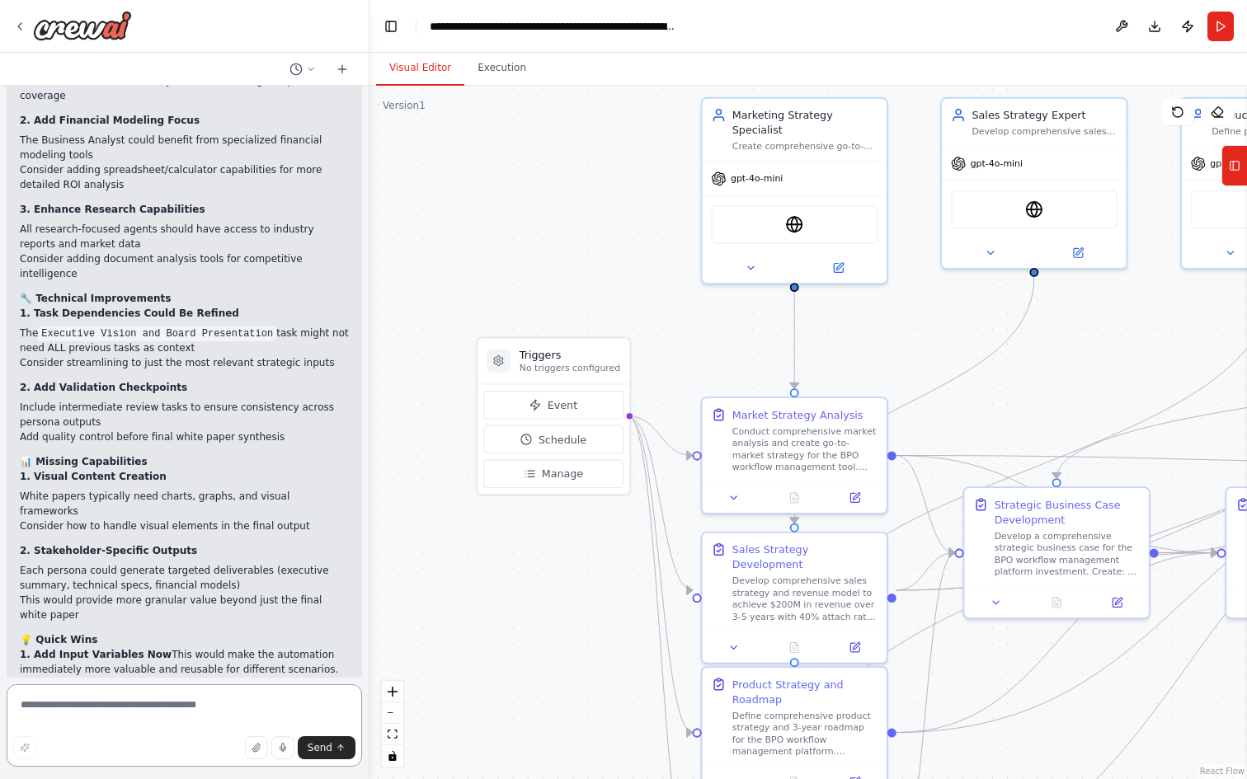
click at [111, 699] on textarea at bounding box center [184, 726] width 355 height 82
type textarea "**********"
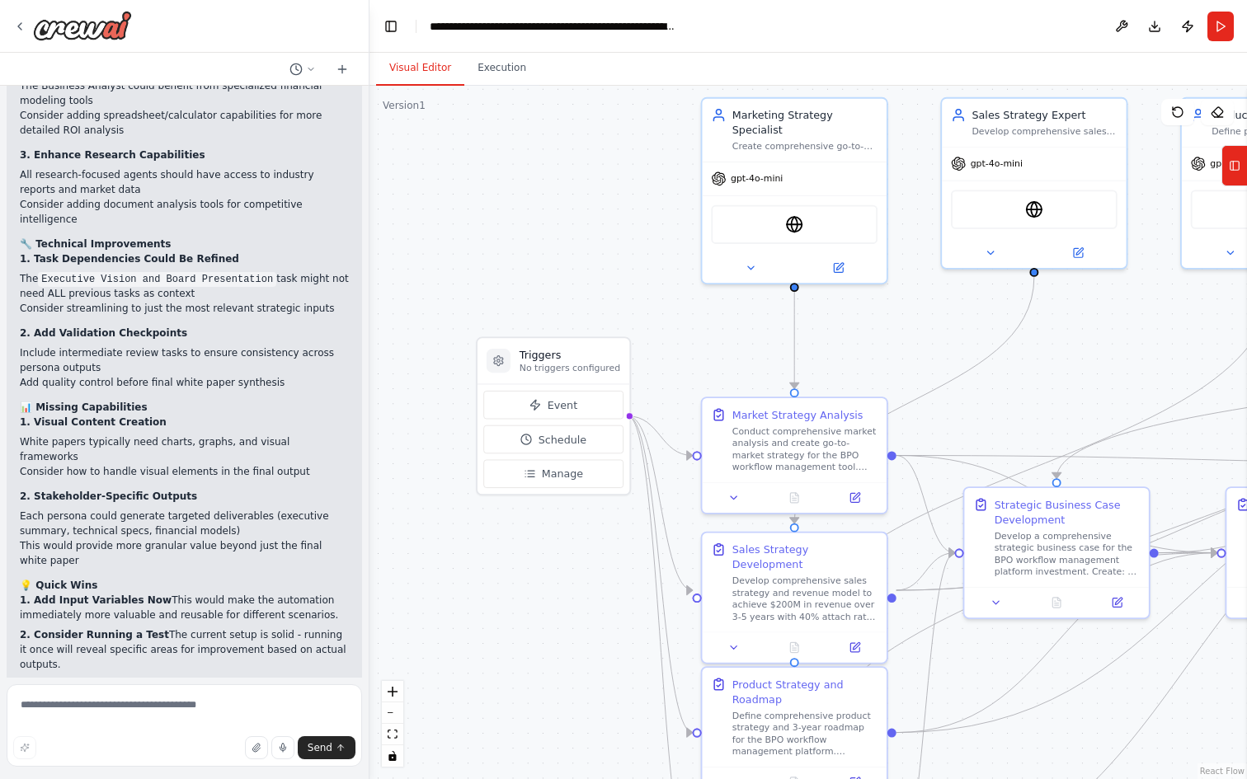
scroll to position [9479, 0]
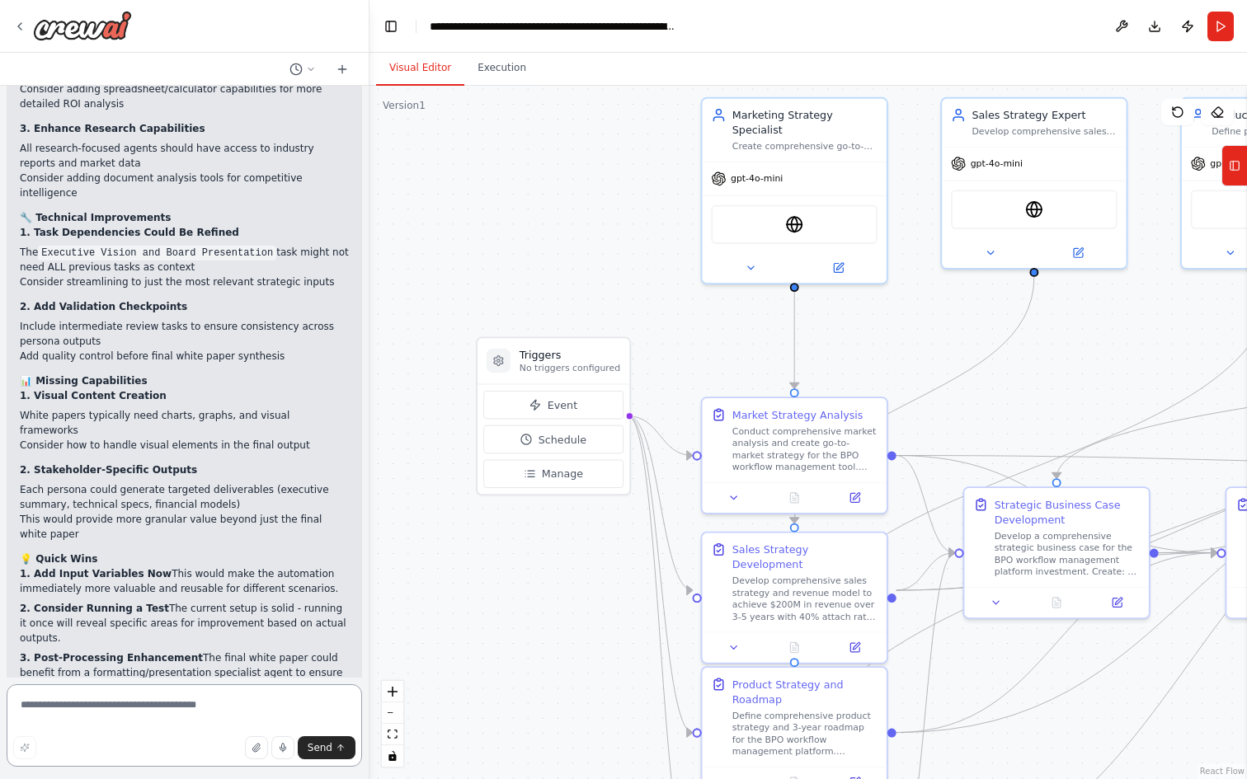
click at [114, 703] on textarea at bounding box center [184, 726] width 355 height 82
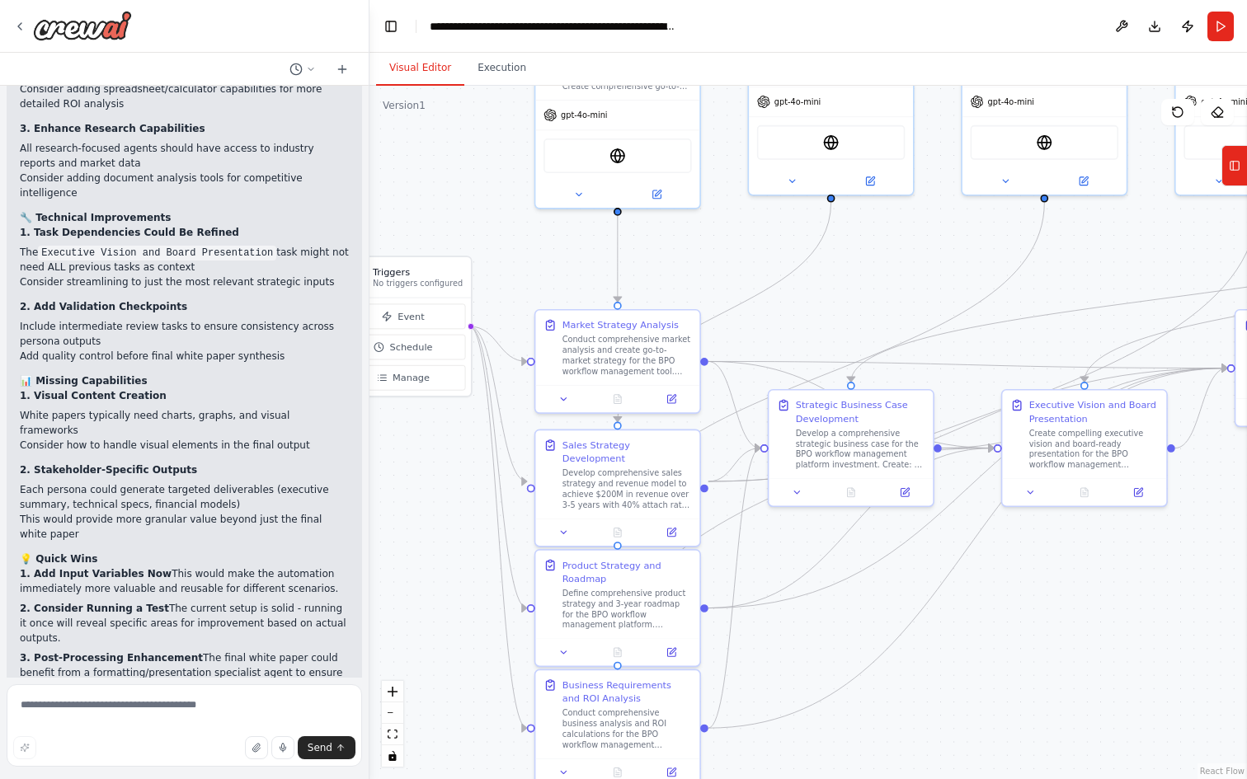
drag, startPoint x: 484, startPoint y: 613, endPoint x: 339, endPoint y: 501, distance: 183.4
click at [339, 501] on div "Hello! I'm the CrewAI assistant. What kind of automation do you want to build? …" at bounding box center [623, 389] width 1247 height 779
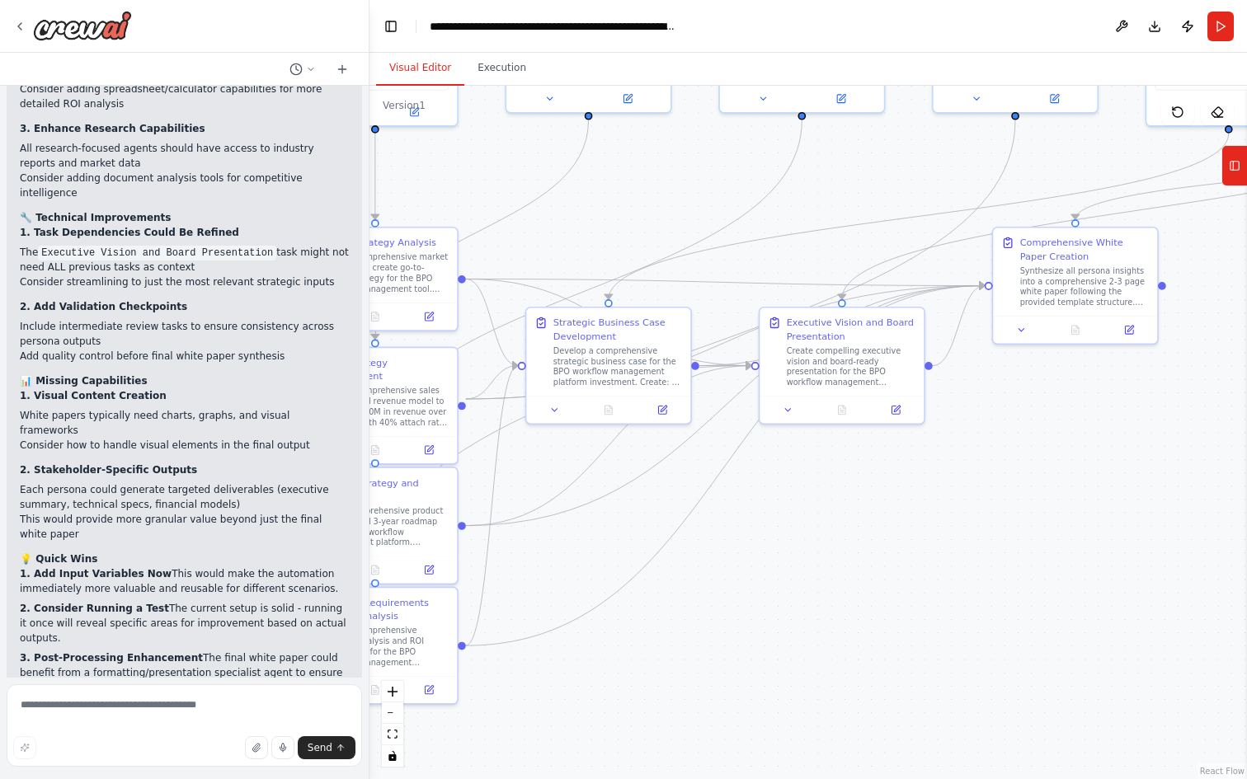
drag, startPoint x: 1020, startPoint y: 594, endPoint x: 780, endPoint y: 512, distance: 253.5
click at [780, 512] on div ".deletable-edge-delete-btn { width: 20px; height: 20px; border: 0px solid #ffff…" at bounding box center [808, 433] width 878 height 694
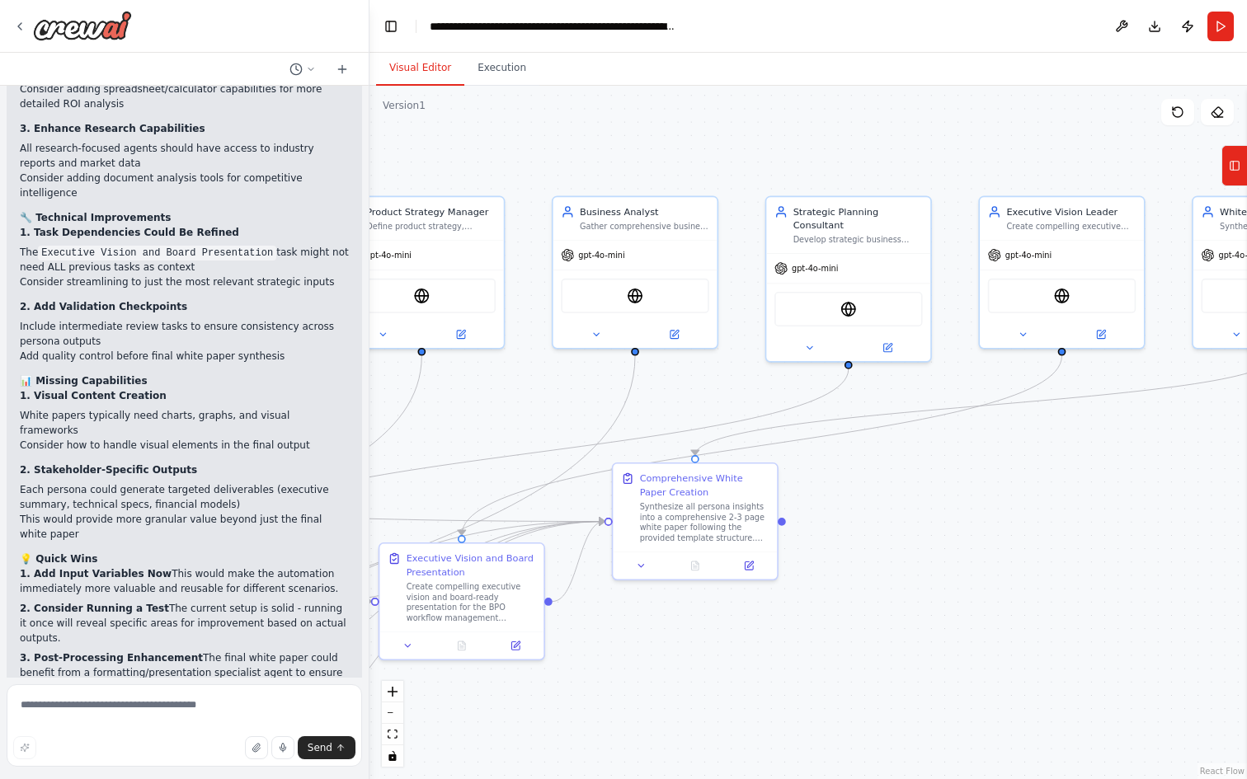
drag, startPoint x: 889, startPoint y: 534, endPoint x: 493, endPoint y: 769, distance: 460.4
click at [493, 769] on div ".deletable-edge-delete-btn { width: 20px; height: 20px; border: 0px solid #ffff…" at bounding box center [808, 433] width 878 height 694
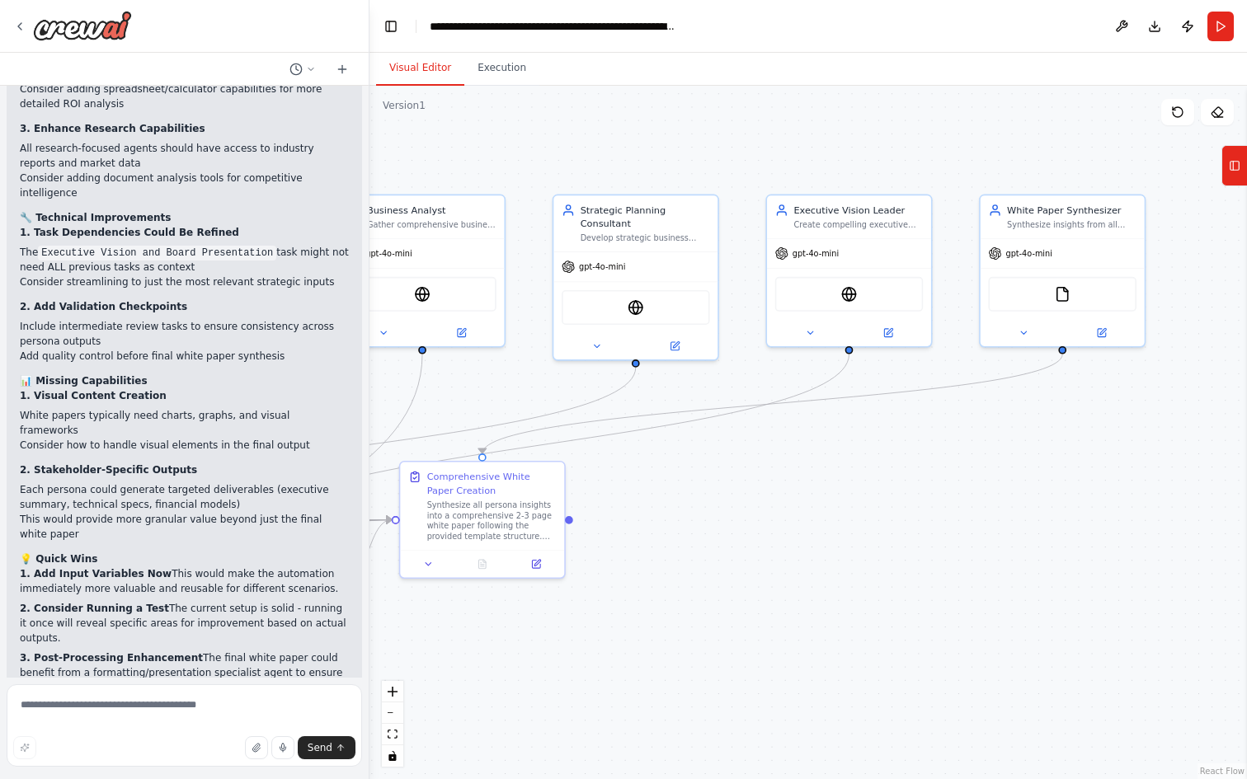
drag, startPoint x: 948, startPoint y: 547, endPoint x: 751, endPoint y: 546, distance: 197.1
click at [751, 546] on div ".deletable-edge-delete-btn { width: 20px; height: 20px; border: 0px solid #ffff…" at bounding box center [808, 433] width 878 height 694
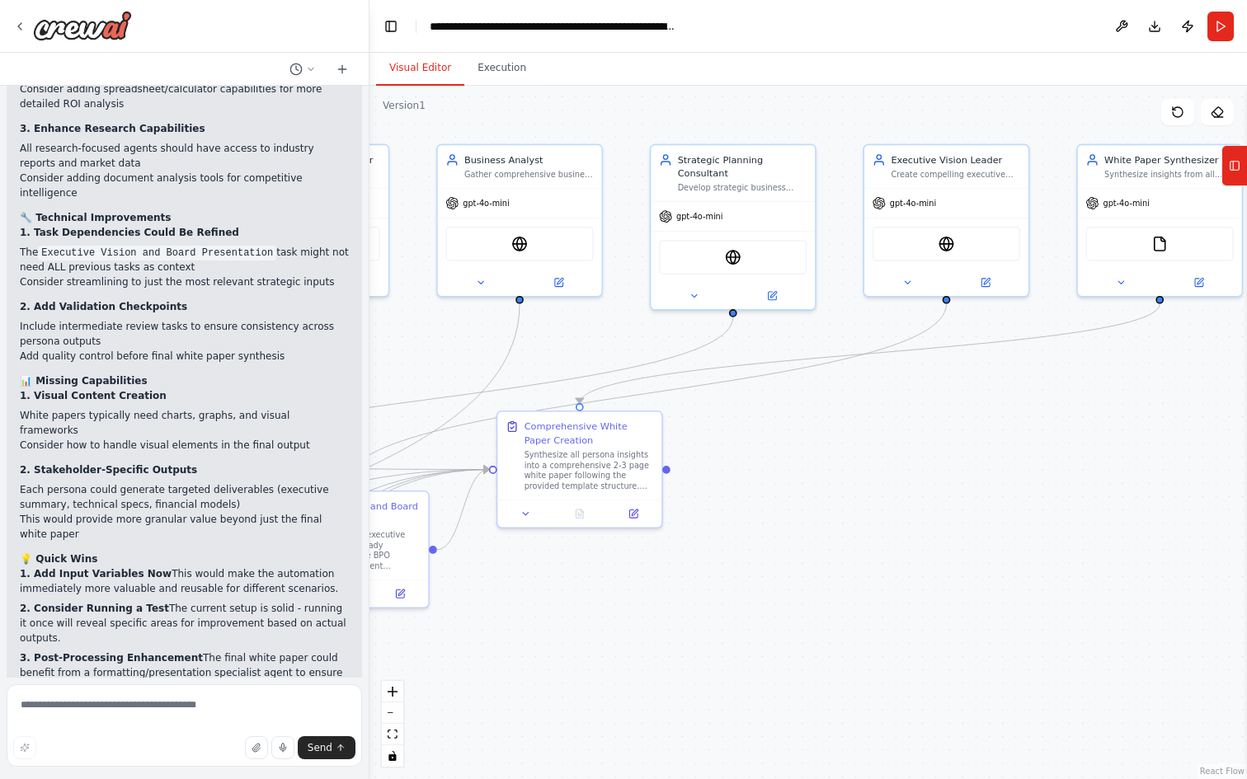
drag, startPoint x: 751, startPoint y: 546, endPoint x: 844, endPoint y: 498, distance: 104.0
click at [844, 498] on div ".deletable-edge-delete-btn { width: 20px; height: 20px; border: 0px solid #ffff…" at bounding box center [808, 433] width 878 height 694
click at [96, 707] on textarea at bounding box center [184, 726] width 355 height 82
type textarea "***"
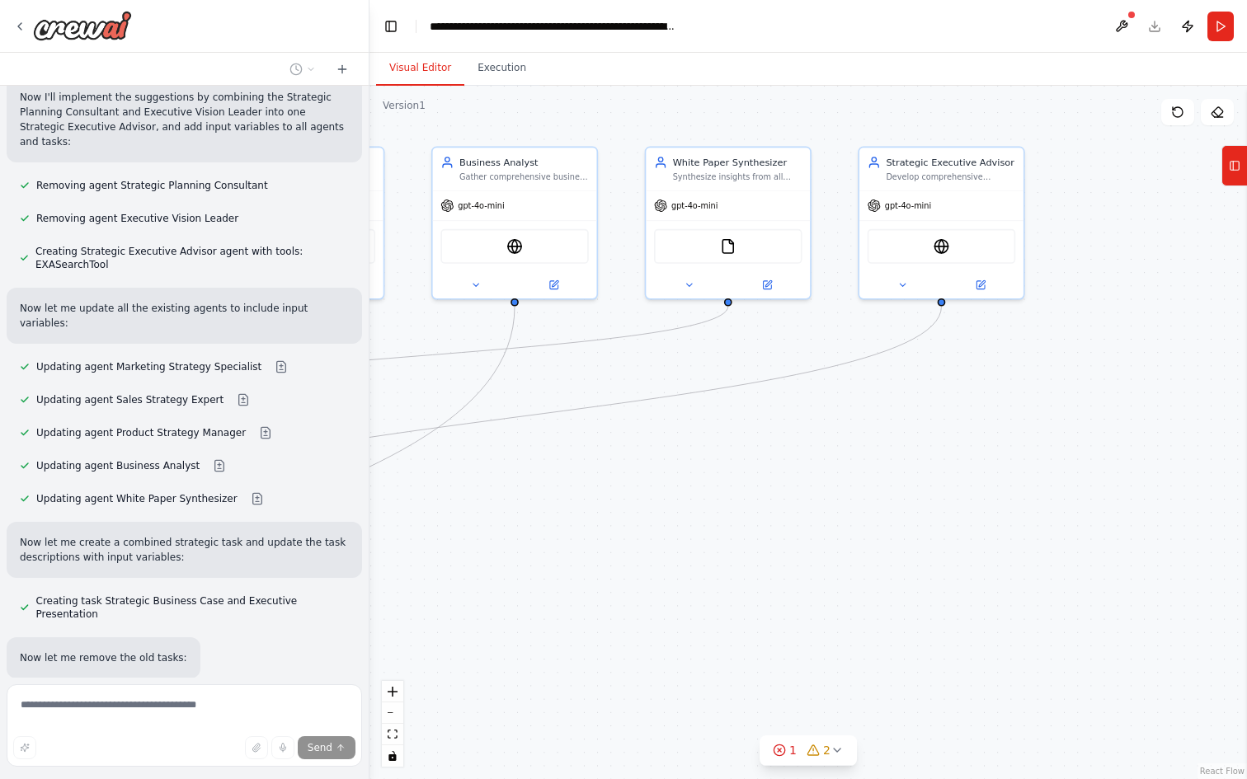
scroll to position [10578, 0]
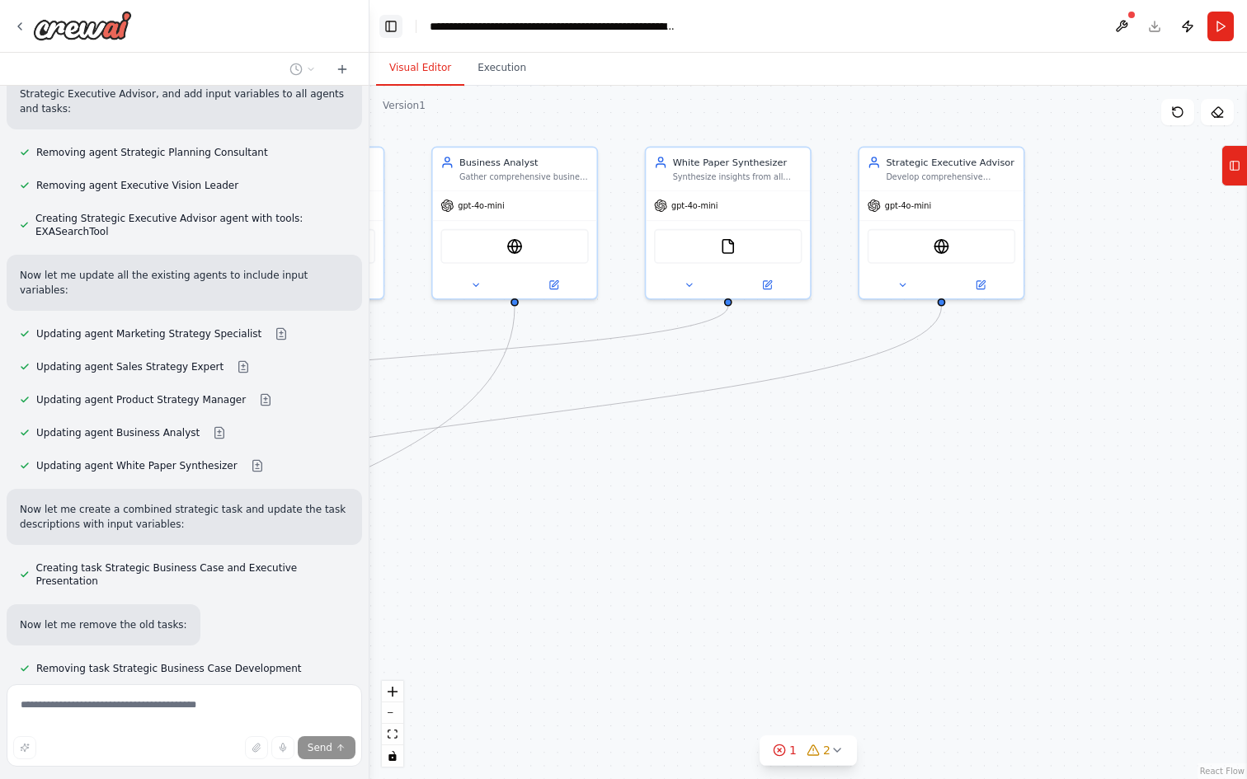
click at [398, 27] on button "Toggle Left Sidebar" at bounding box center [390, 26] width 23 height 23
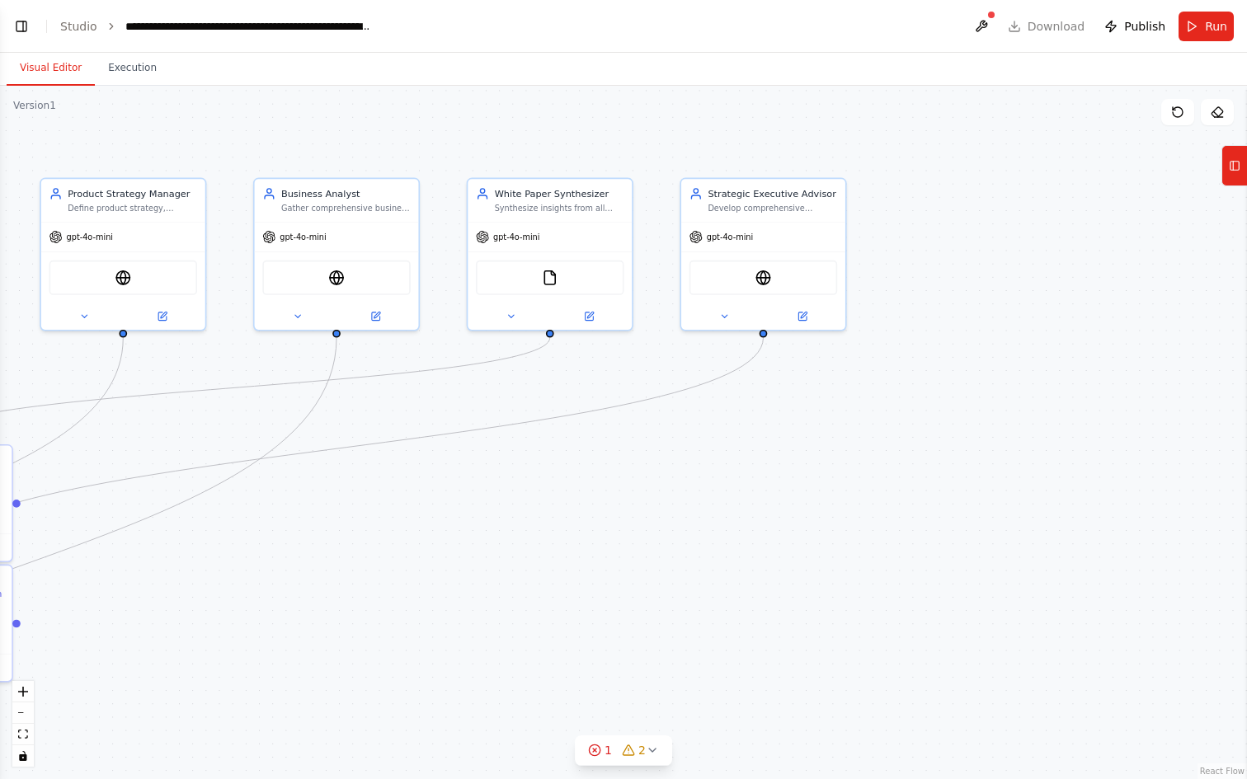
drag, startPoint x: 435, startPoint y: 534, endPoint x: 662, endPoint y: 579, distance: 231.1
click at [662, 579] on div ".deletable-edge-delete-btn { width: 20px; height: 20px; border: 0px solid #ffff…" at bounding box center [623, 433] width 1247 height 694
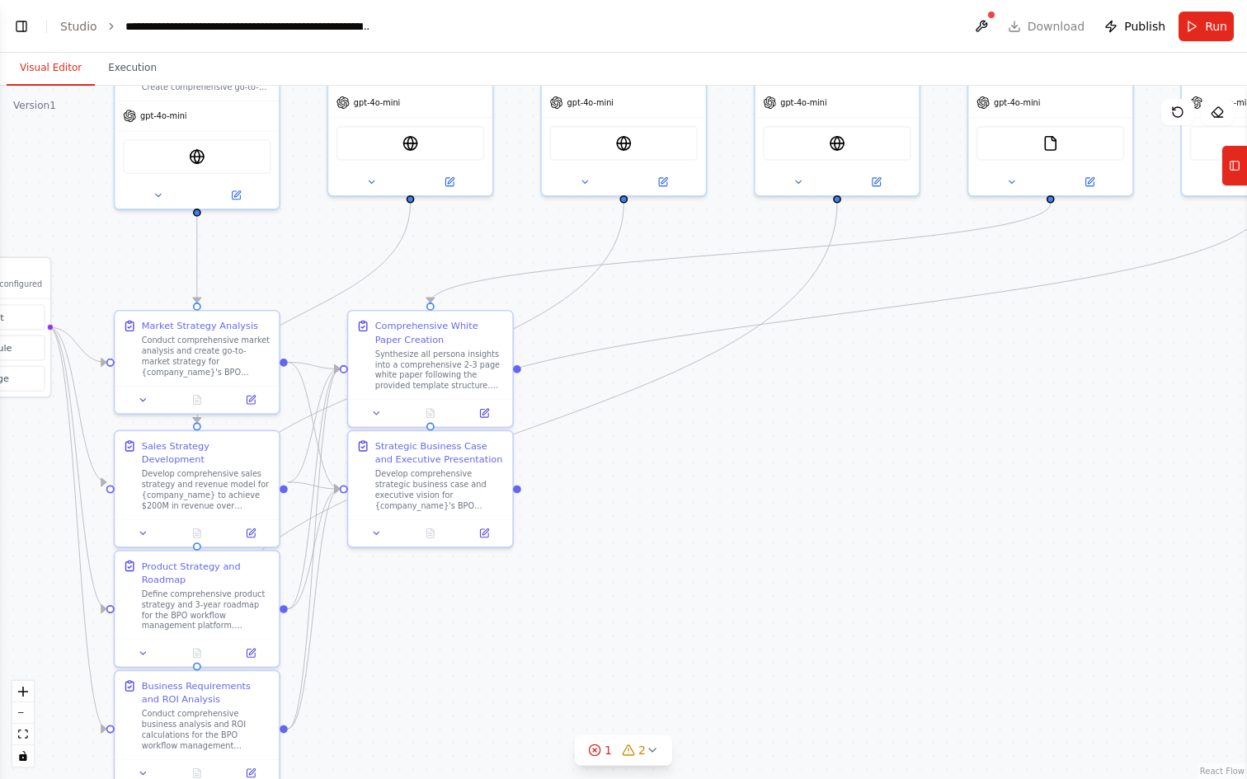
drag, startPoint x: 383, startPoint y: 565, endPoint x: 849, endPoint y: 417, distance: 488.8
click at [849, 417] on div ".deletable-edge-delete-btn { width: 20px; height: 20px; border: 0px solid #ffff…" at bounding box center [623, 433] width 1247 height 694
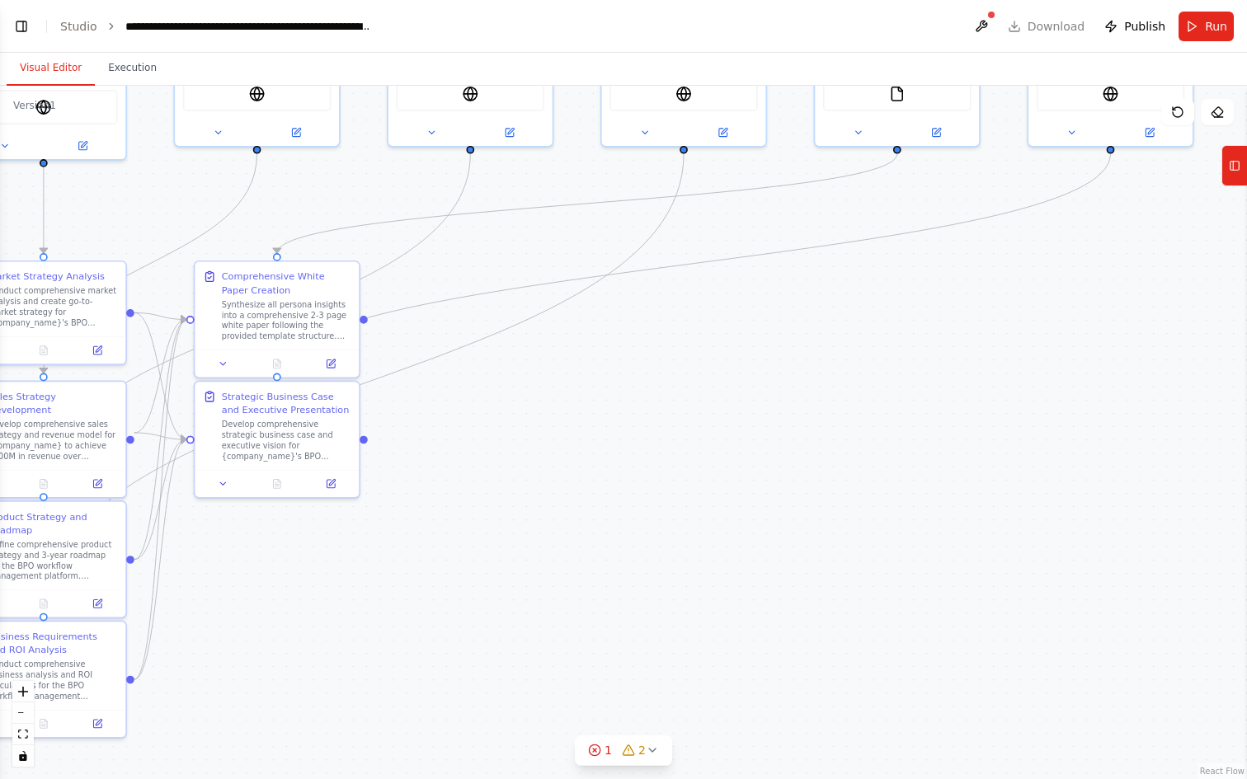
scroll to position [10611, 0]
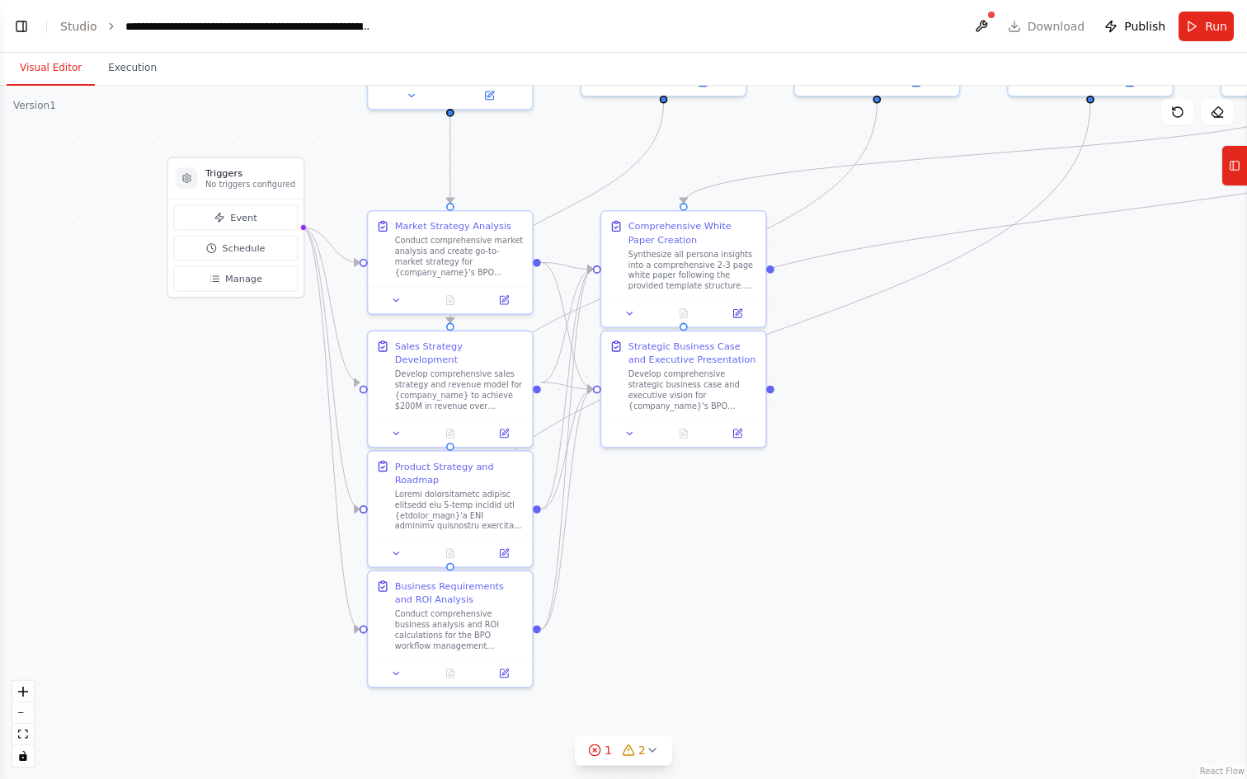
drag, startPoint x: 537, startPoint y: 652, endPoint x: 789, endPoint y: 552, distance: 271.4
click at [789, 552] on div ".deletable-edge-delete-btn { width: 20px; height: 20px; border: 0px solid #ffff…" at bounding box center [623, 433] width 1247 height 694
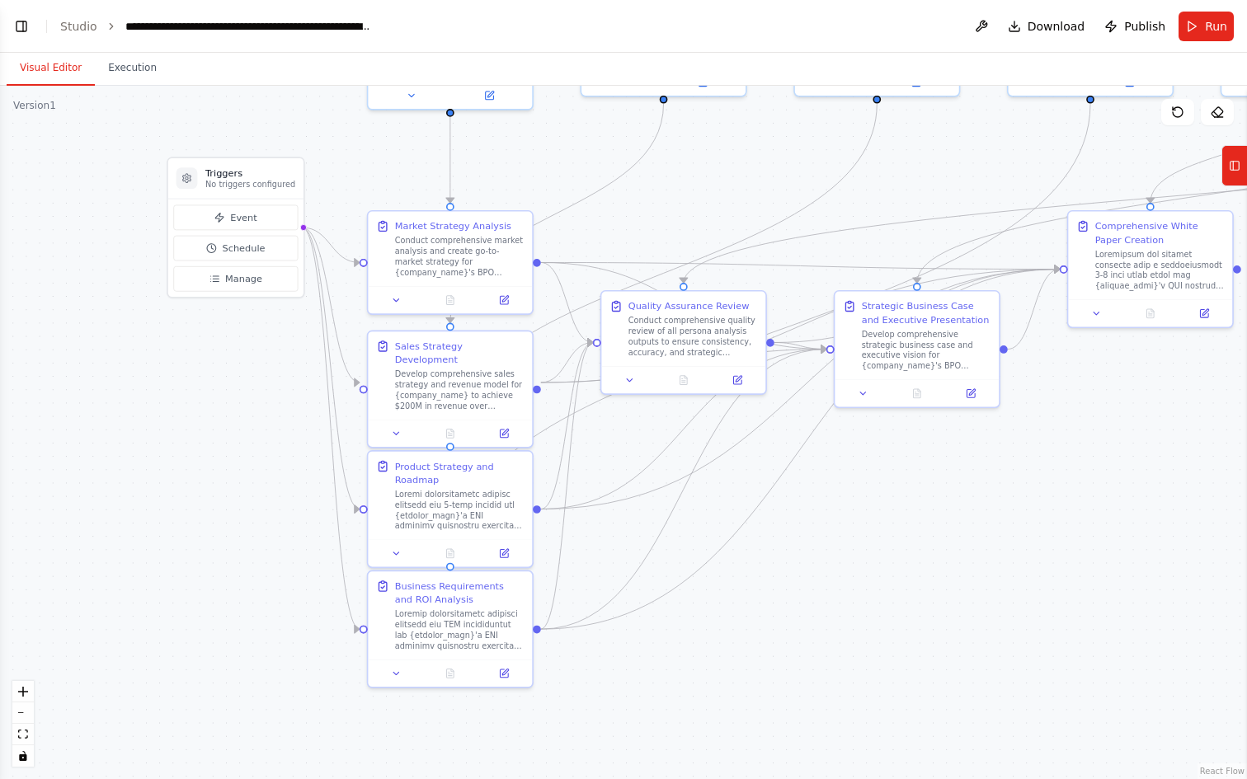
scroll to position [11648, 0]
click at [19, 26] on button "Toggle Left Sidebar" at bounding box center [21, 26] width 23 height 23
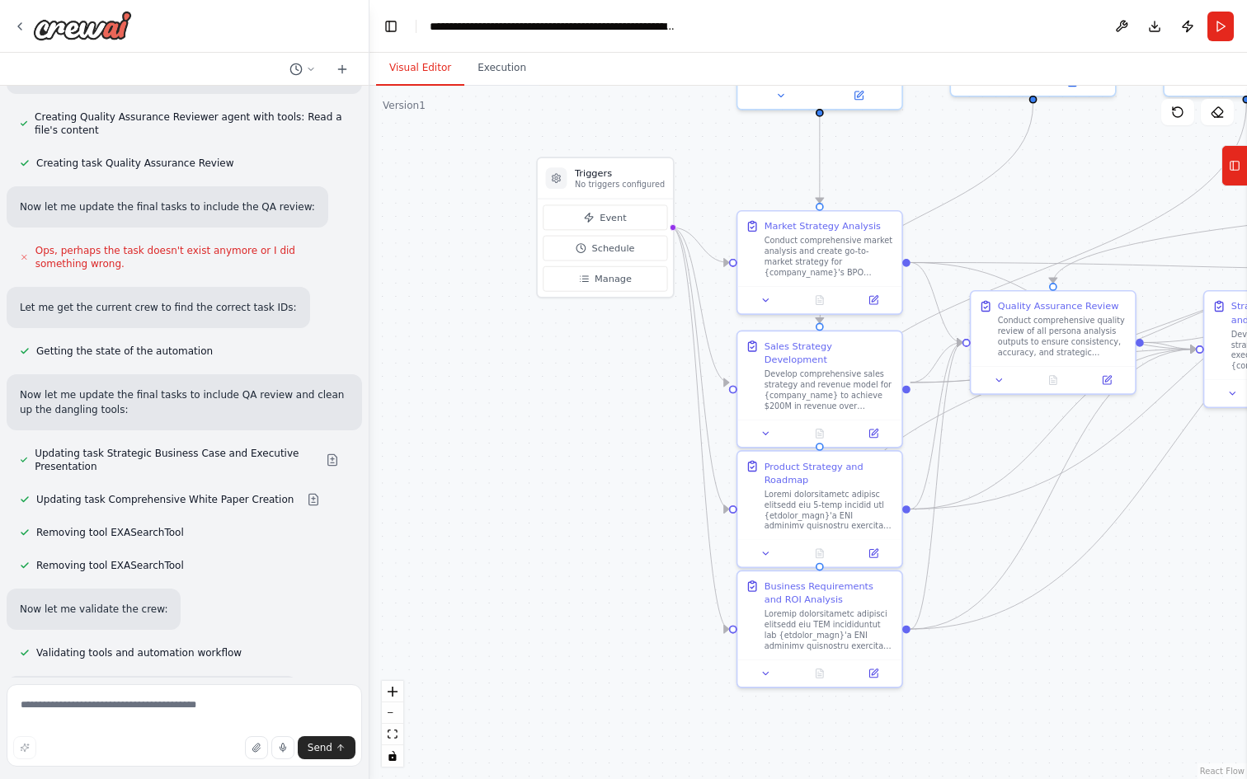
scroll to position [11752, 0]
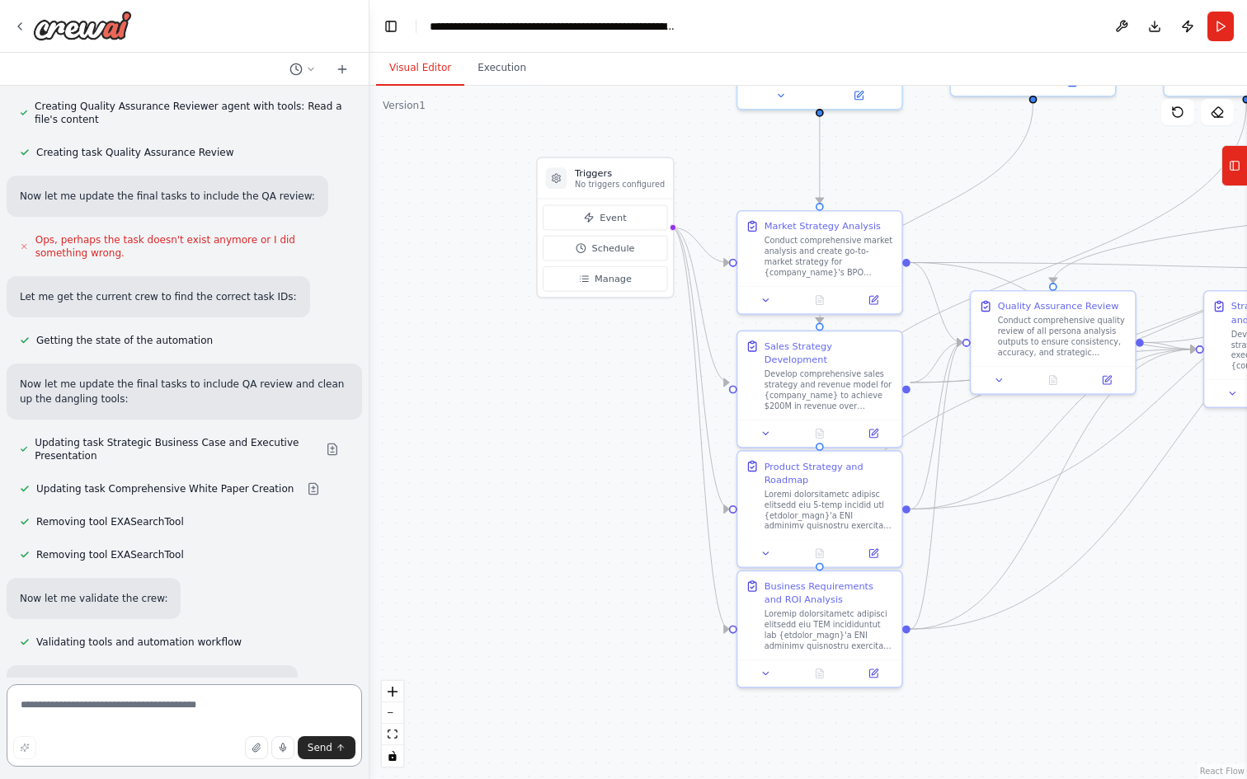
click at [135, 714] on textarea at bounding box center [184, 726] width 355 height 82
type textarea "**********"
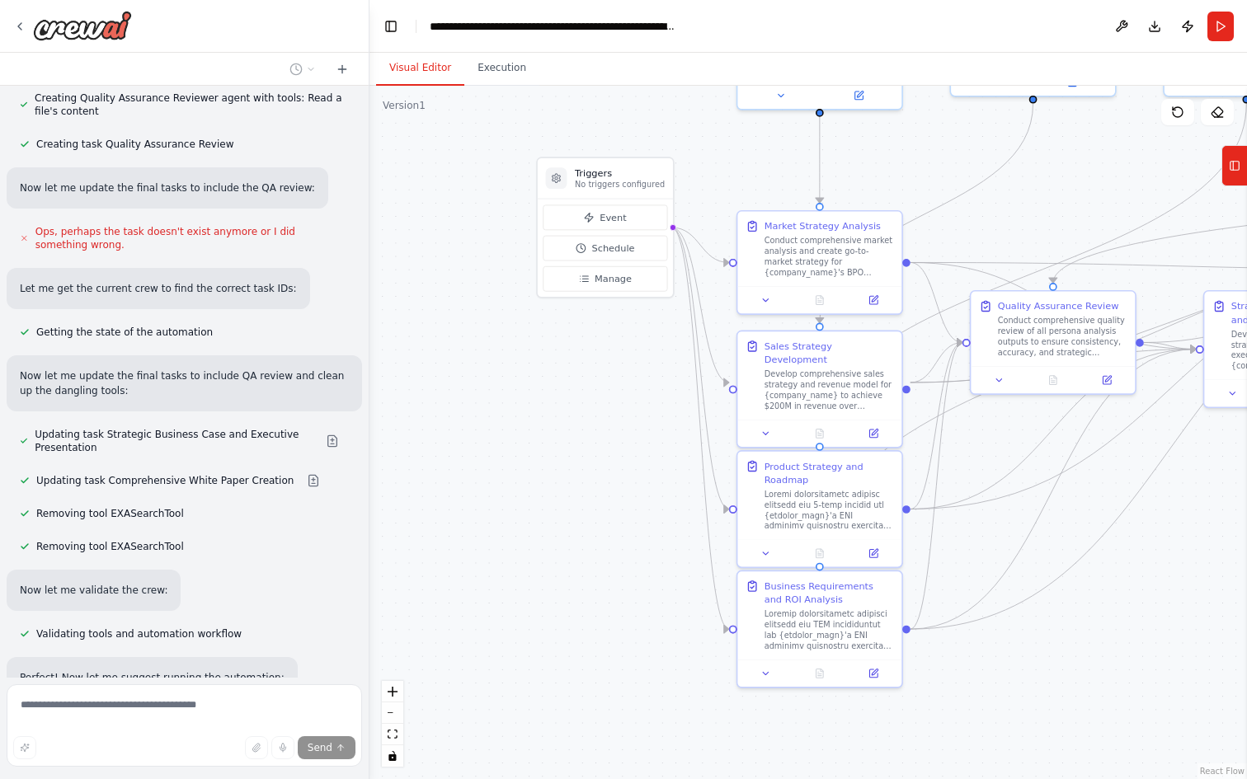
scroll to position [11764, 0]
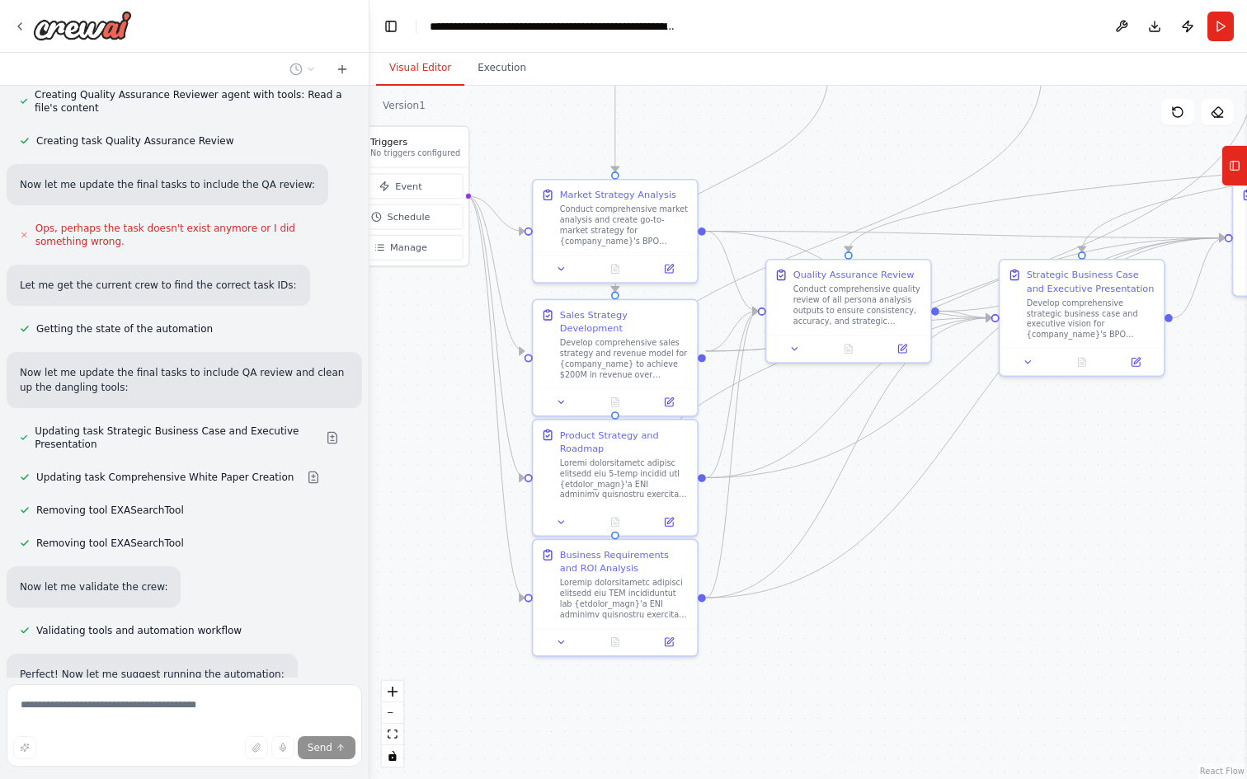
drag, startPoint x: 516, startPoint y: 550, endPoint x: 294, endPoint y: 515, distance: 224.6
click at [294, 515] on div "Hello! I'm the CrewAI assistant. What kind of automation do you want to build? …" at bounding box center [623, 389] width 1247 height 779
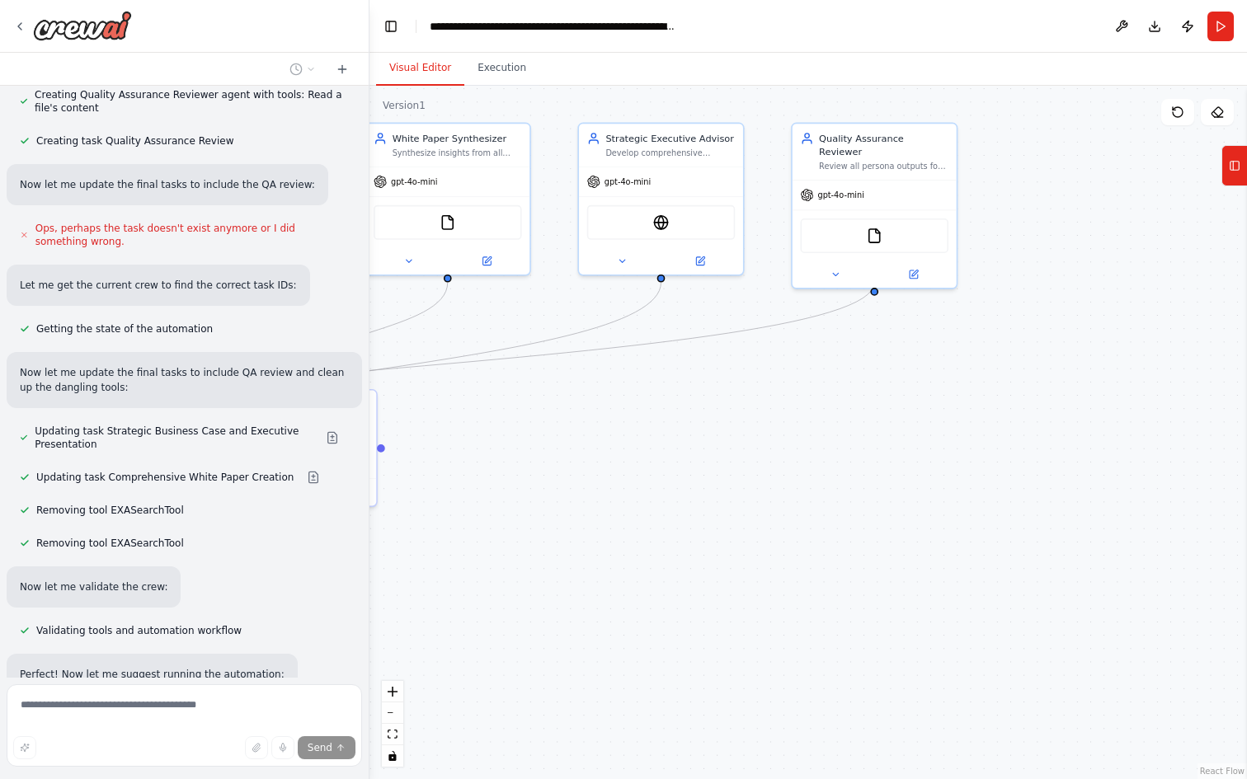
drag, startPoint x: 1004, startPoint y: 553, endPoint x: 31, endPoint y: 766, distance: 995.4
click at [0, 768] on div "Hello! I'm the CrewAI assistant. What kind of automation do you want to build? …" at bounding box center [623, 389] width 1247 height 779
click at [67, 772] on div "Send" at bounding box center [184, 729] width 355 height 88
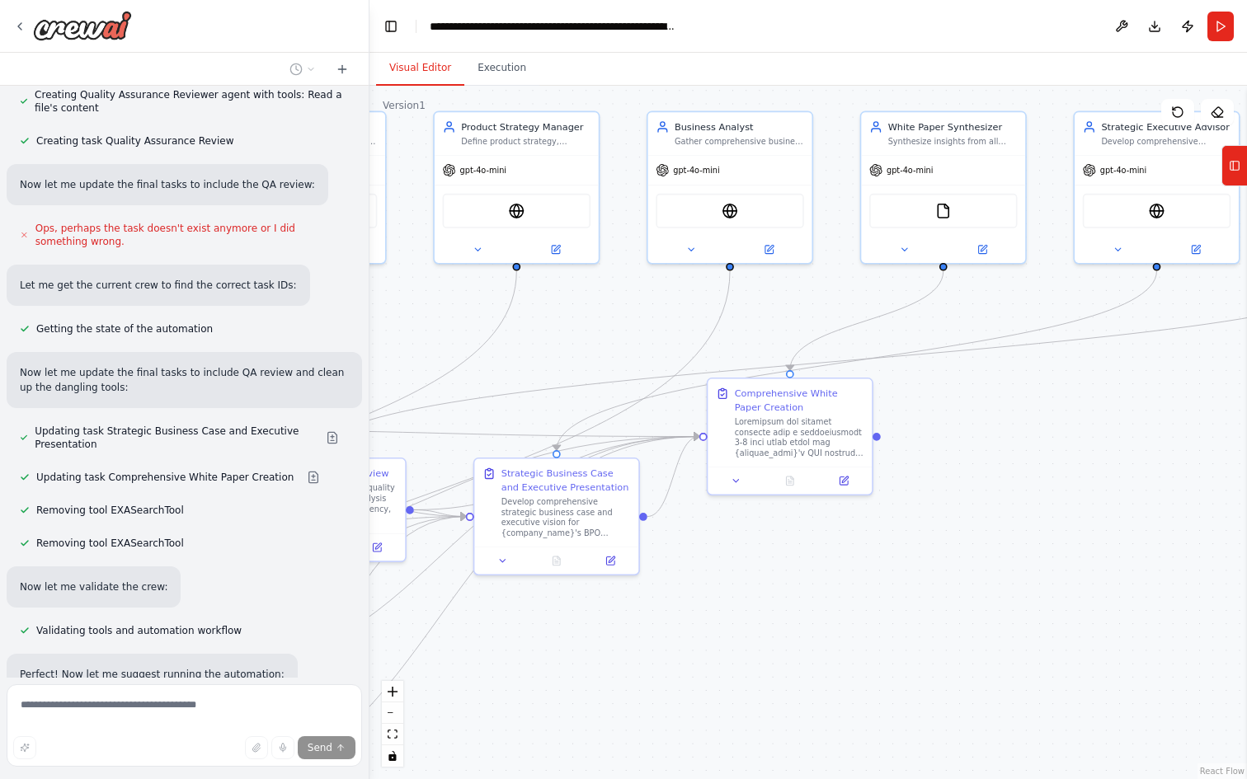
drag, startPoint x: 508, startPoint y: 488, endPoint x: 1003, endPoint y: 476, distance: 495.0
click at [1003, 476] on div ".deletable-edge-delete-btn { width: 20px; height: 20px; border: 0px solid #ffff…" at bounding box center [808, 433] width 878 height 694
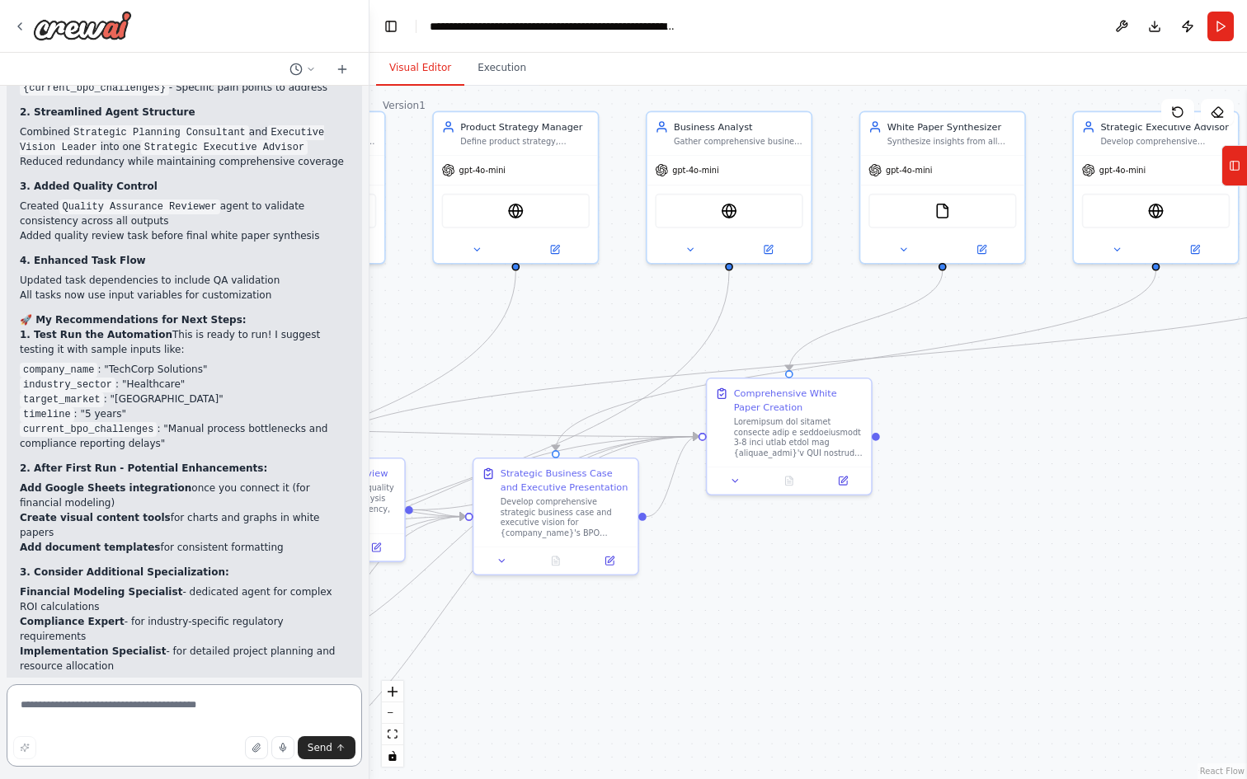
scroll to position [12737, 0]
